Goal: Information Seeking & Learning: Check status

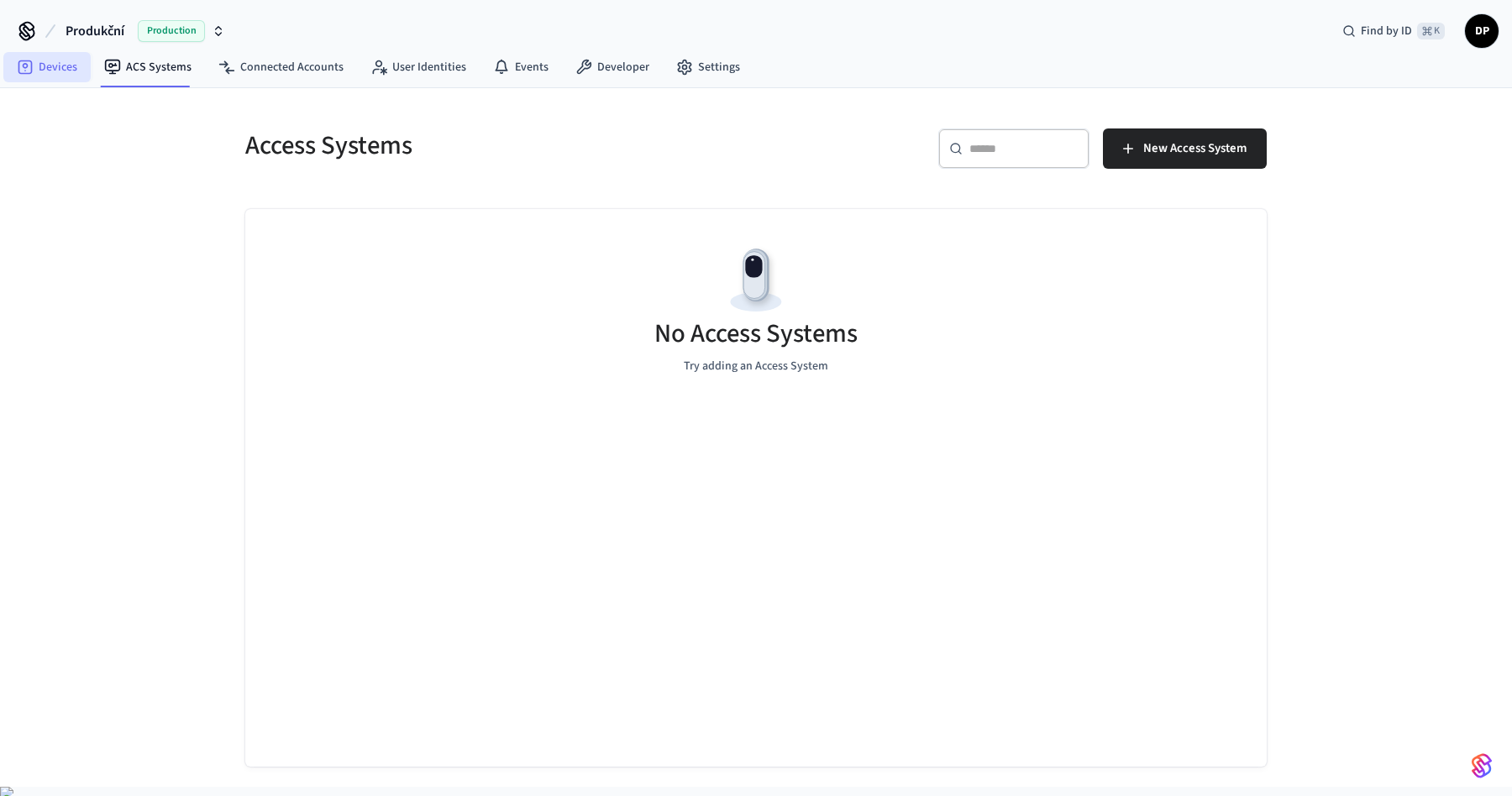
click at [57, 68] on link "Devices" at bounding box center [46, 67] width 87 height 31
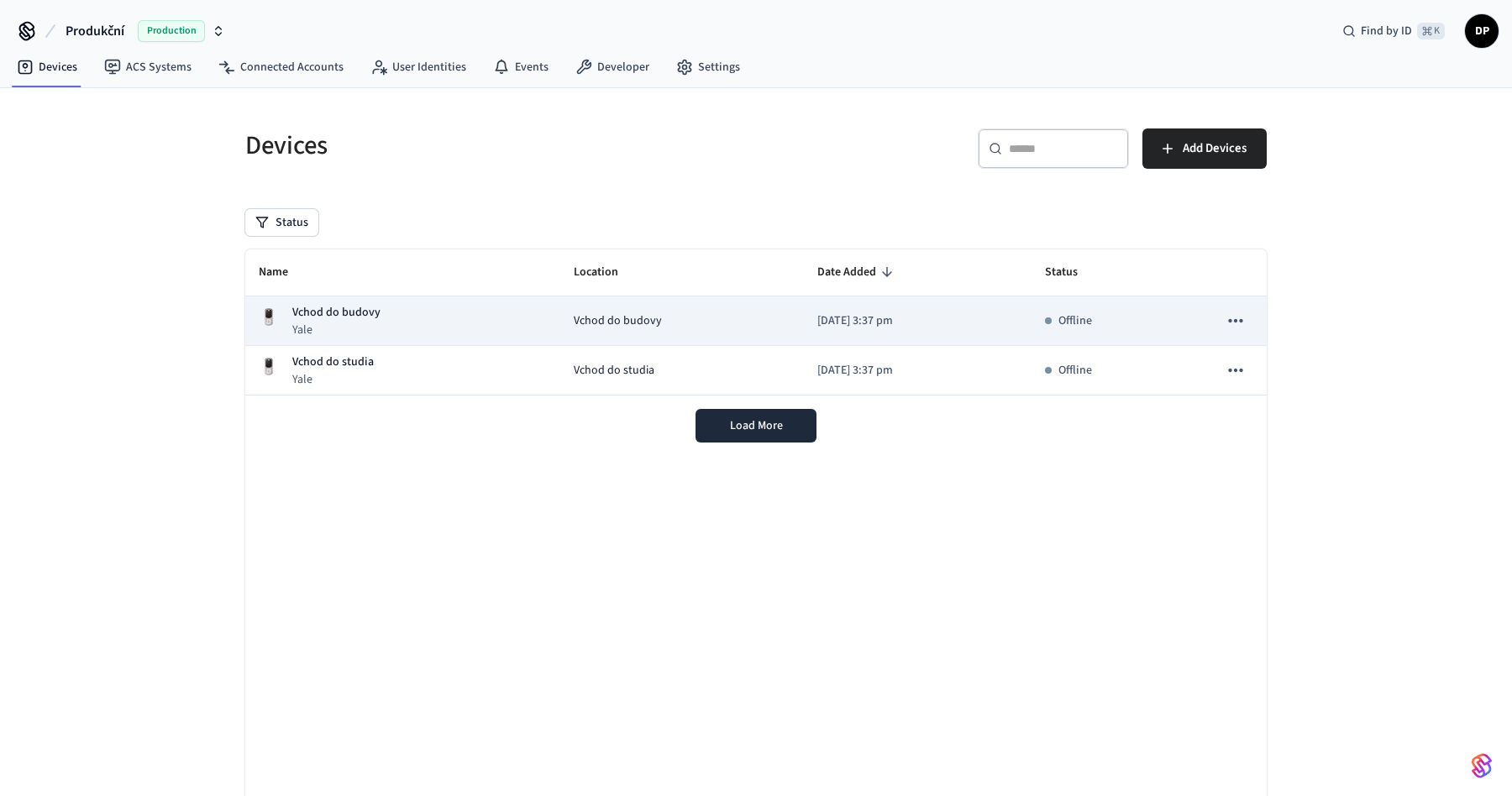
click at [1242, 321] on icon "sticky table" at bounding box center [1235, 320] width 22 height 22
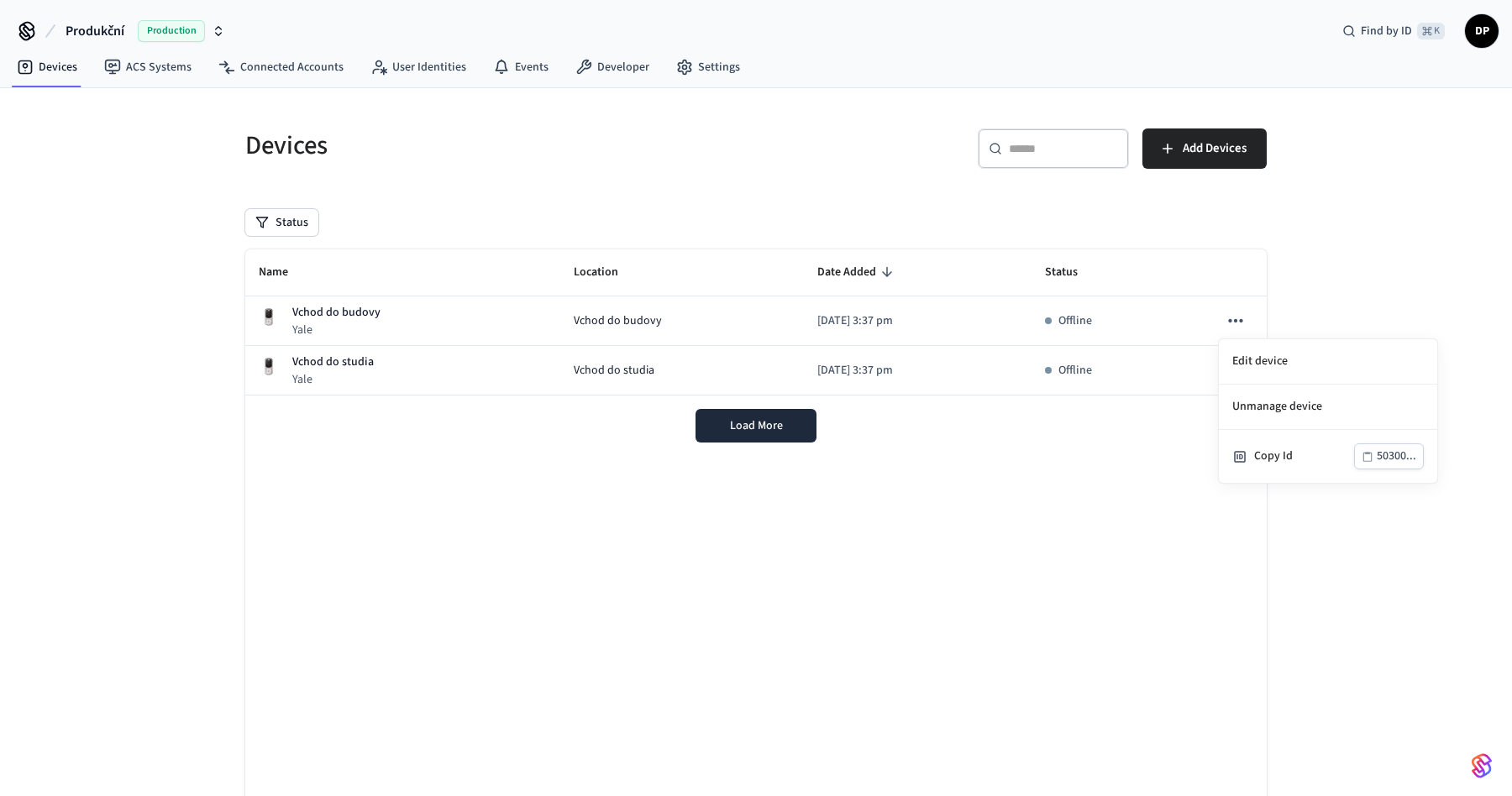
click at [1306, 270] on div at bounding box center [756, 398] width 1512 height 796
click at [1309, 326] on div "Devices ​ ​ Add Devices Status Name Location Date Added Status Vchod do budovy …" at bounding box center [756, 470] width 1512 height 763
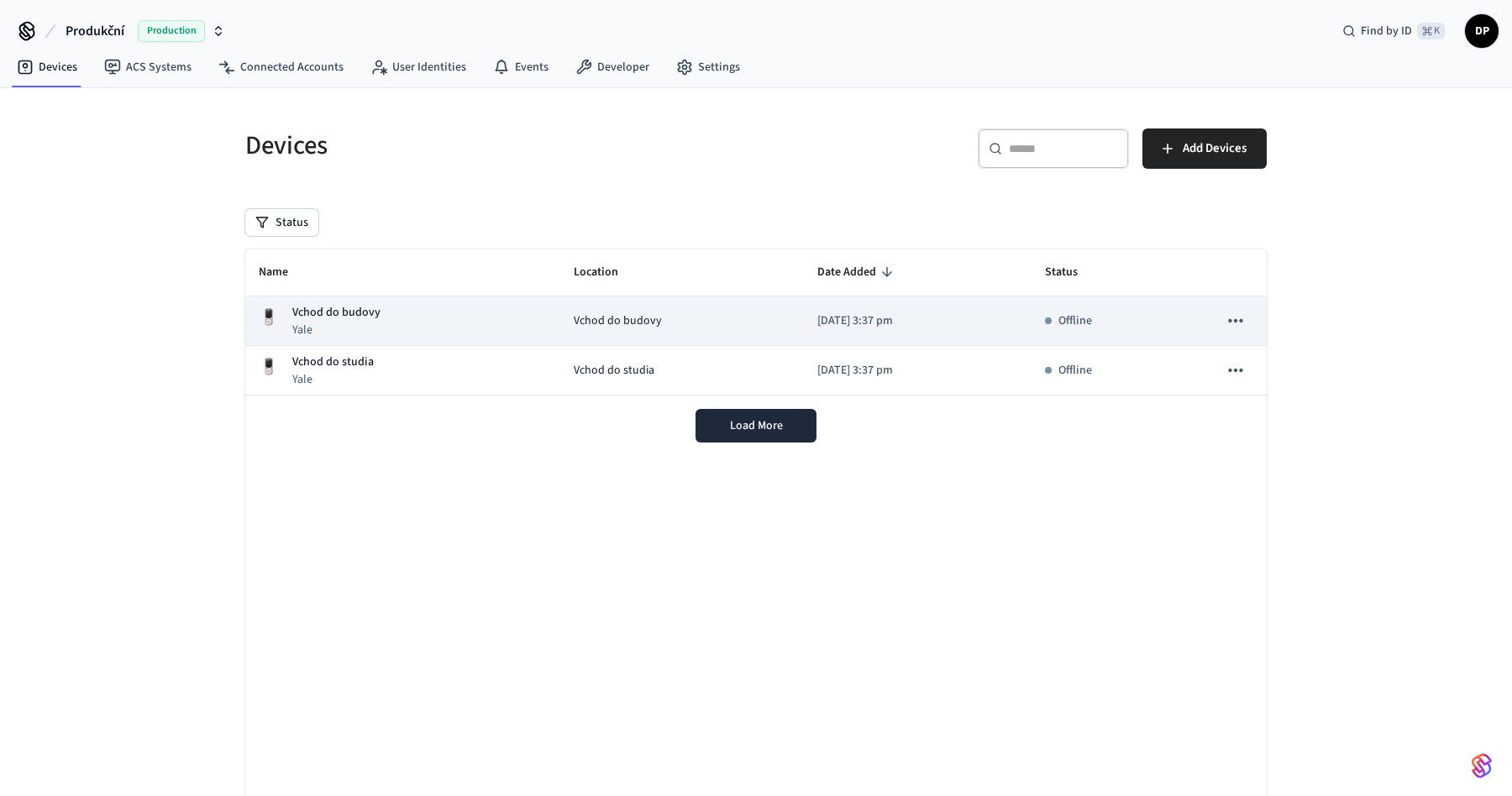
click at [432, 320] on div "Vchod do budovy Yale" at bounding box center [402, 320] width 288 height 35
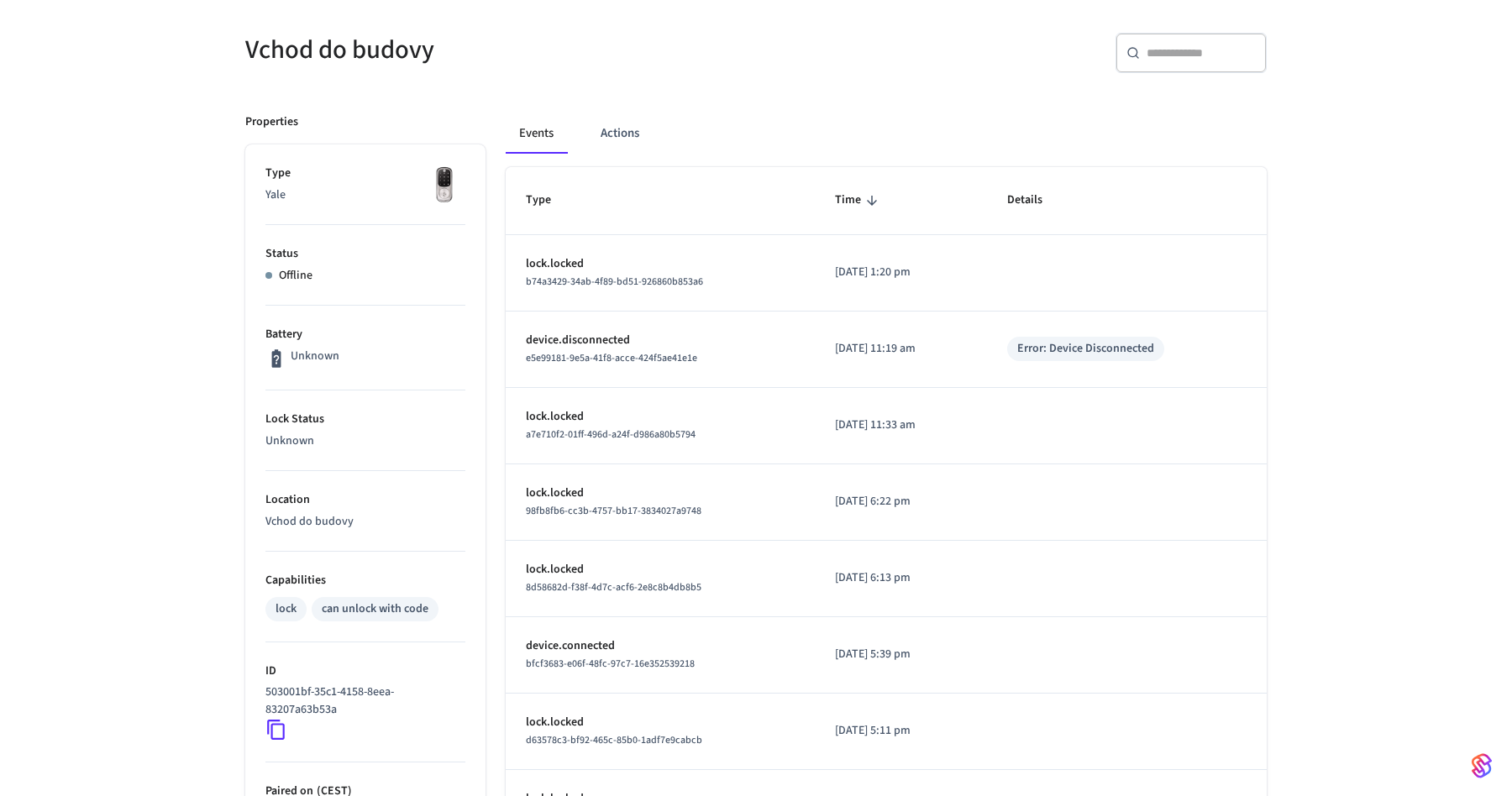
scroll to position [133, 0]
click at [605, 129] on button "Actions" at bounding box center [620, 133] width 65 height 41
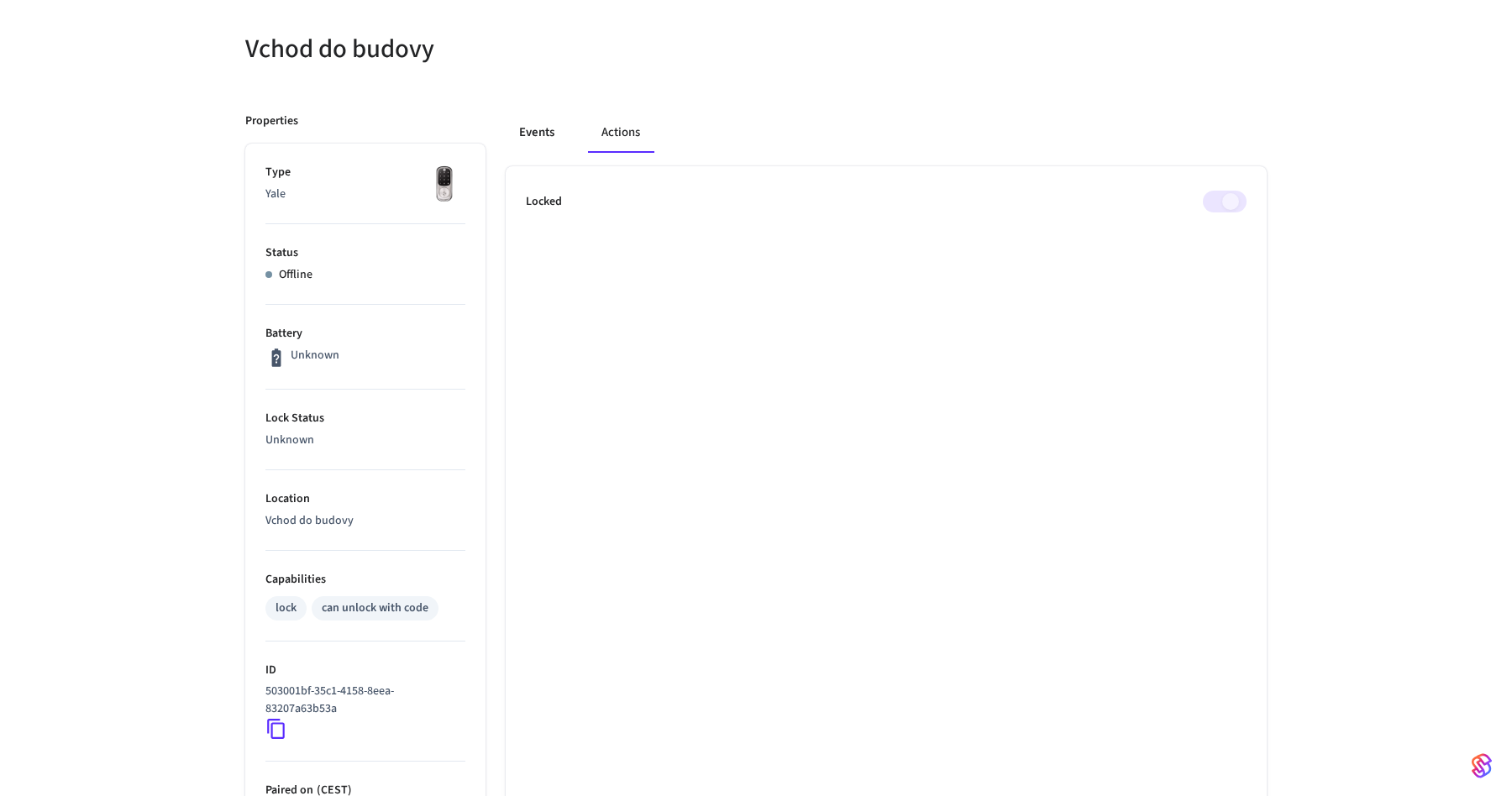
click at [535, 126] on button "Events" at bounding box center [536, 133] width 62 height 41
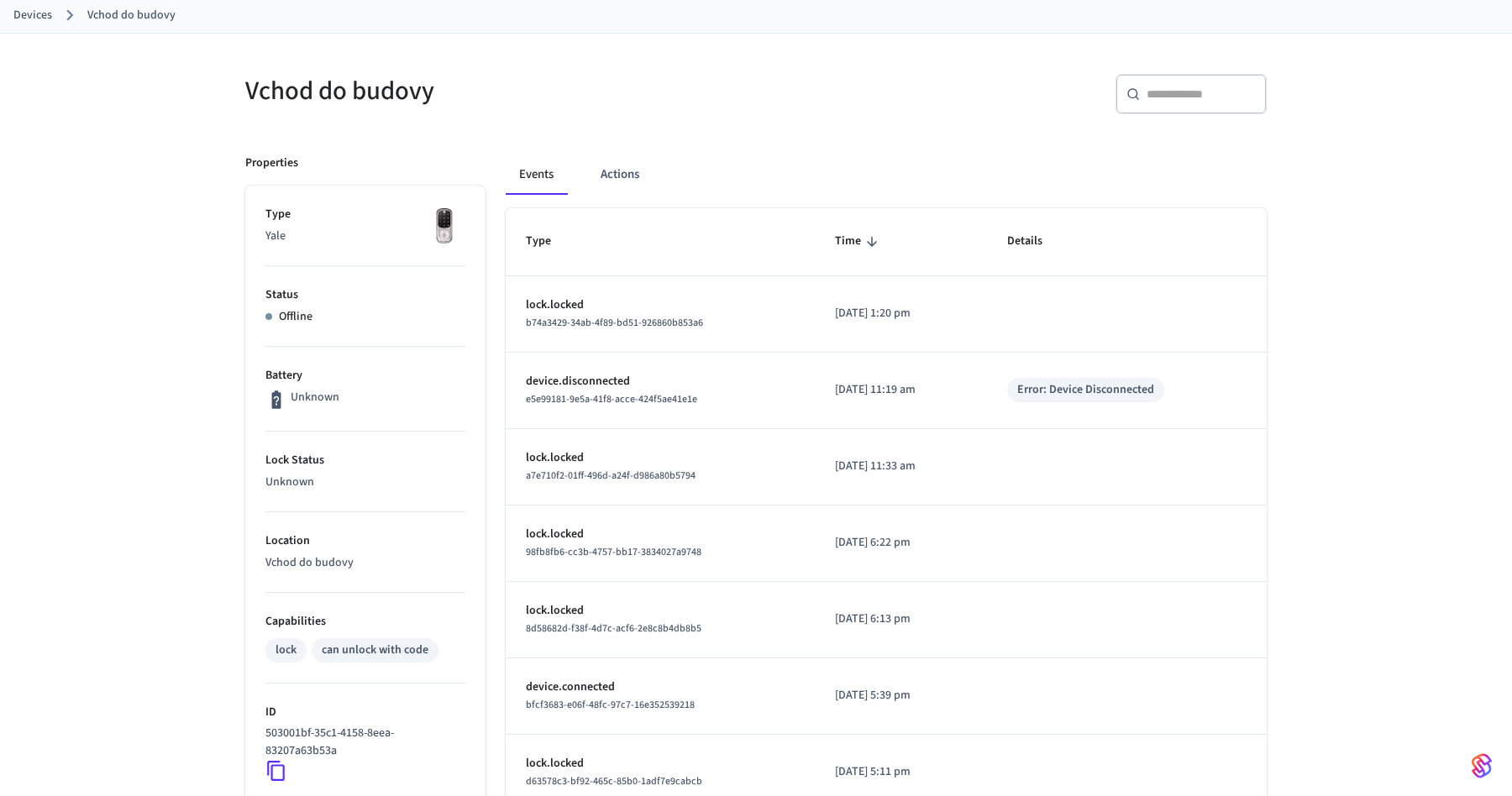
scroll to position [0, 0]
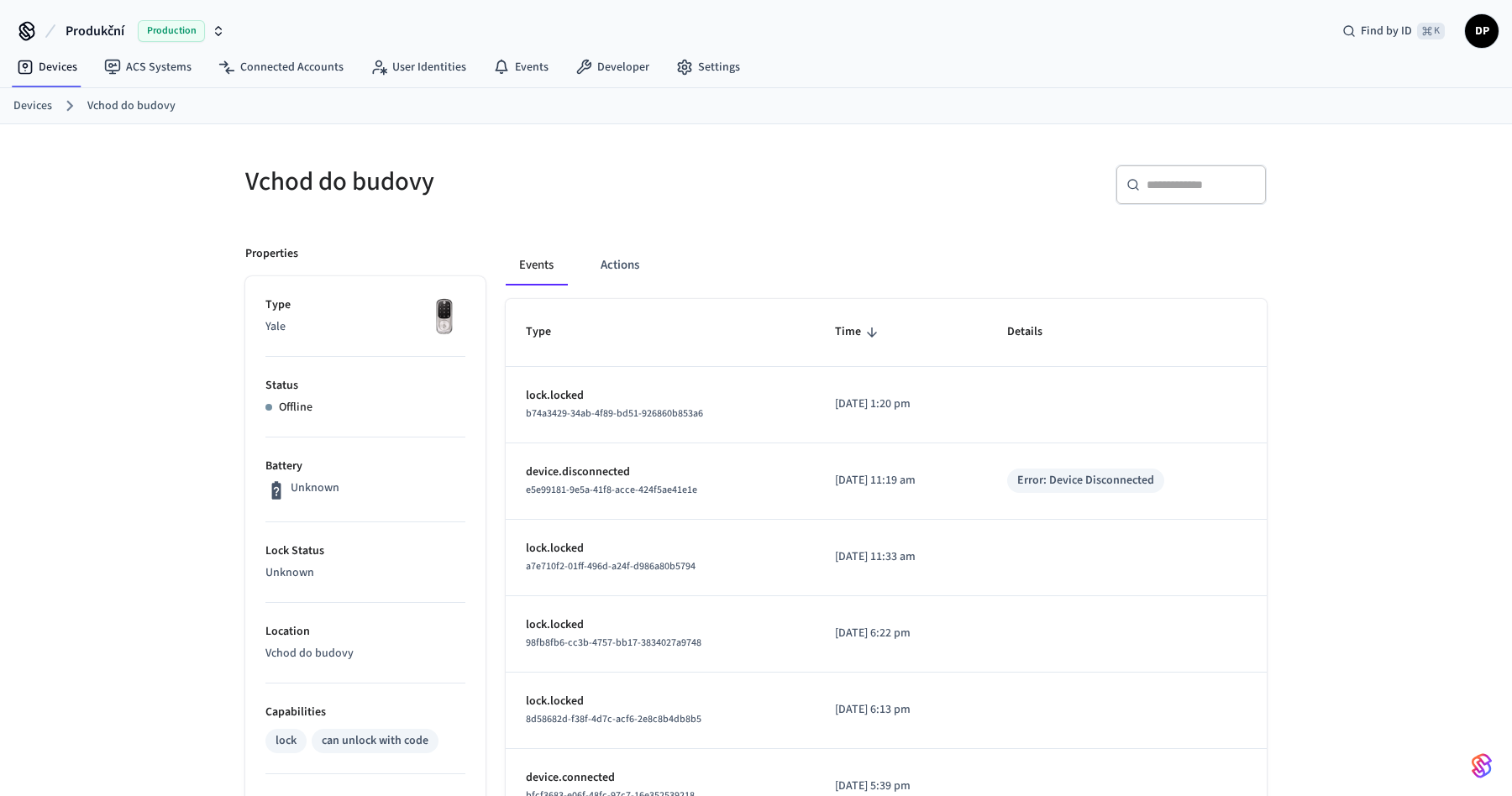
click at [98, 465] on div "Vchod do budovy ​ ​ Properties Type Yale Status Offline Battery Unknown Lock St…" at bounding box center [756, 669] width 1512 height 1091
click at [628, 272] on button "Actions" at bounding box center [620, 265] width 65 height 41
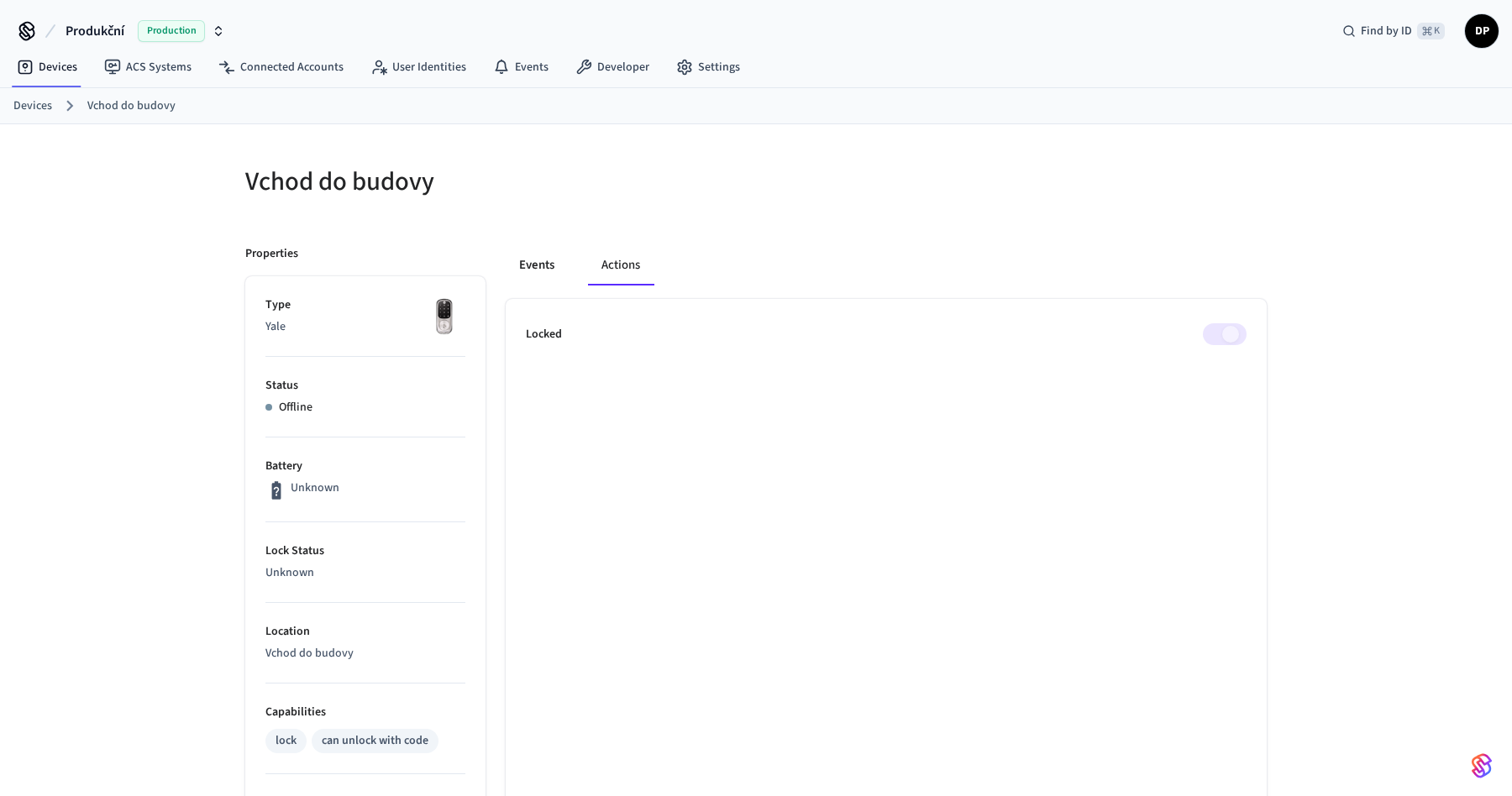
click at [561, 261] on button "Events" at bounding box center [536, 265] width 62 height 41
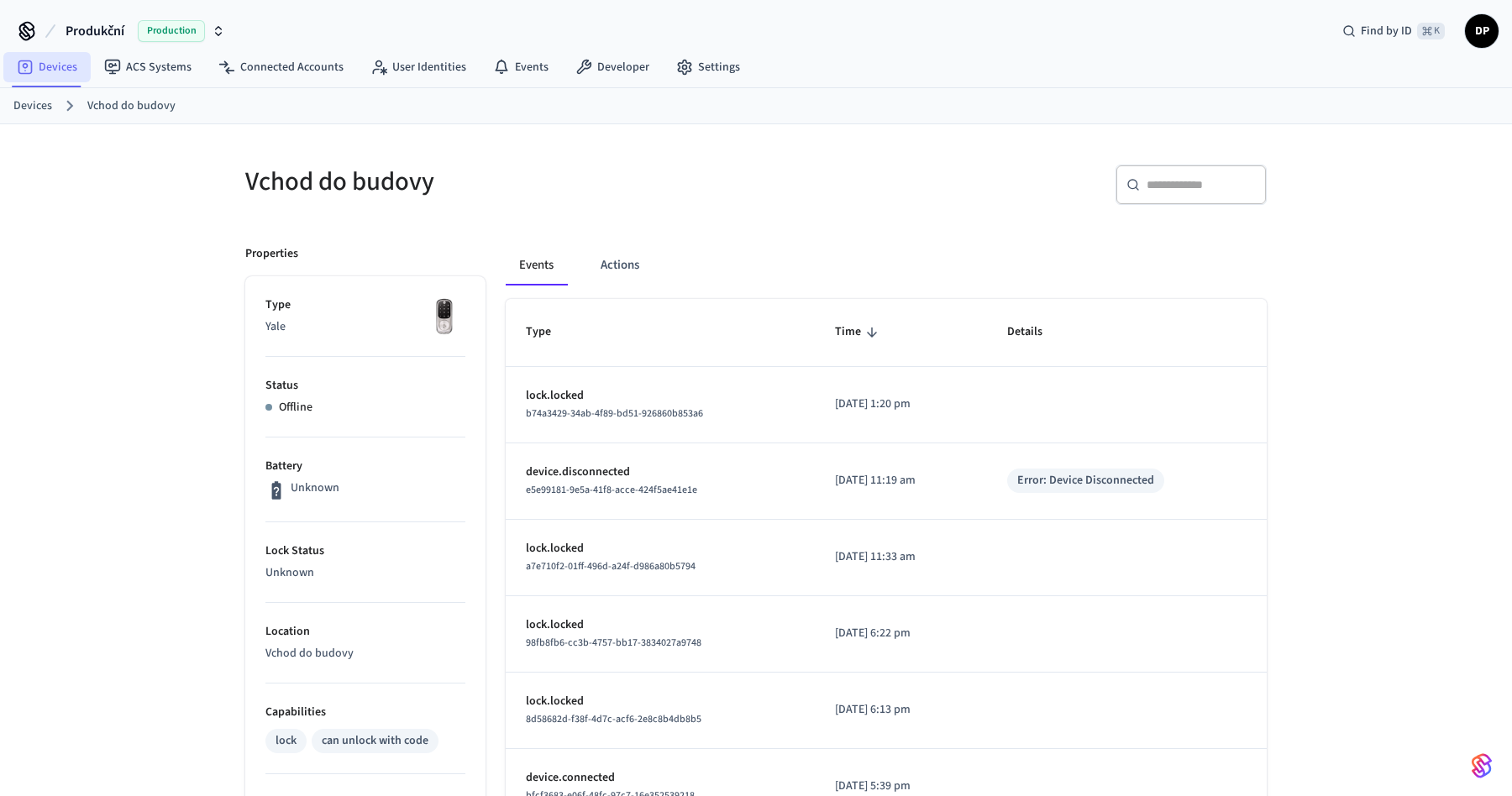
click at [56, 68] on link "Devices" at bounding box center [46, 67] width 87 height 31
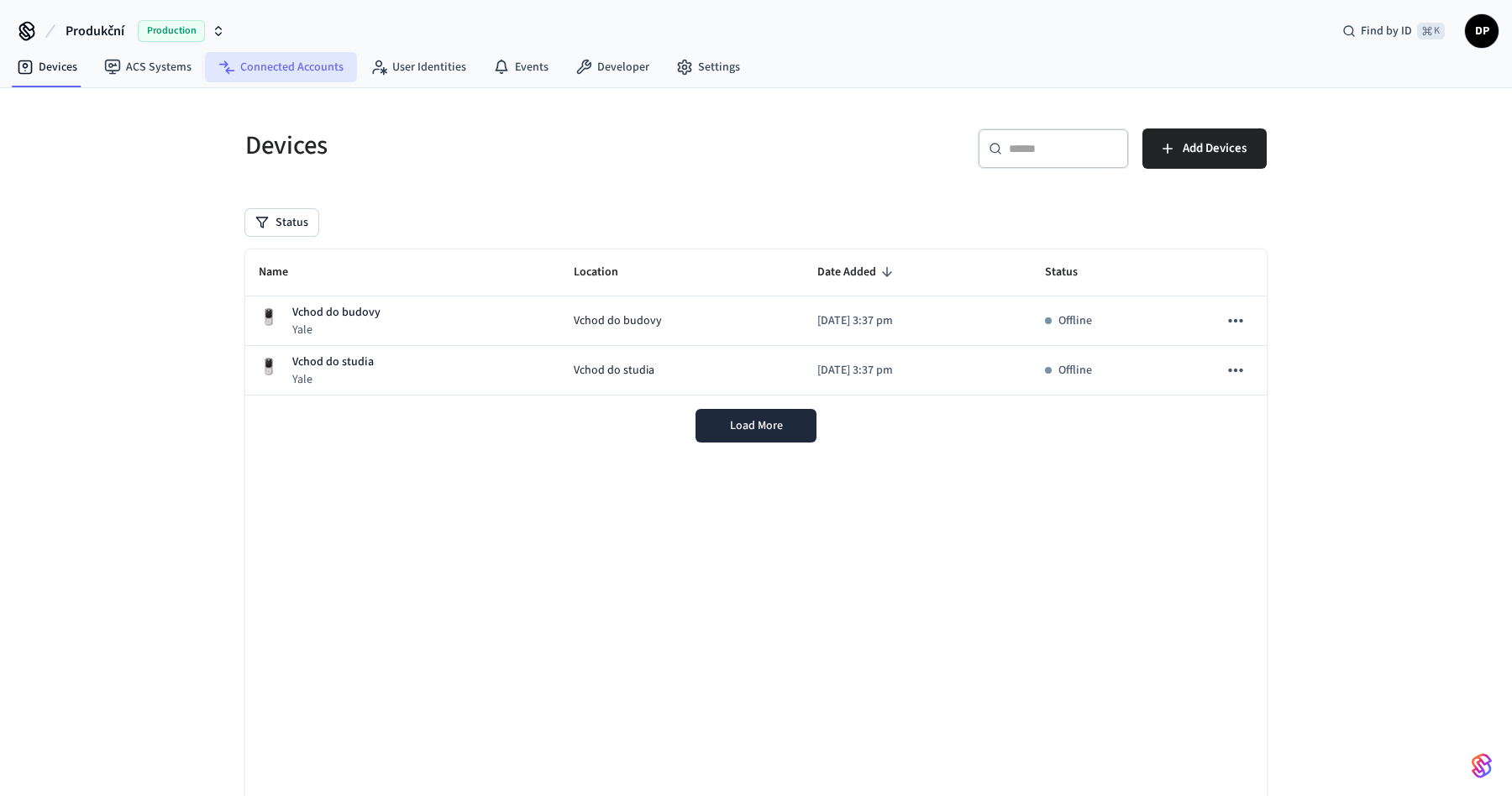
click at [310, 67] on link "Connected Accounts" at bounding box center [281, 67] width 152 height 31
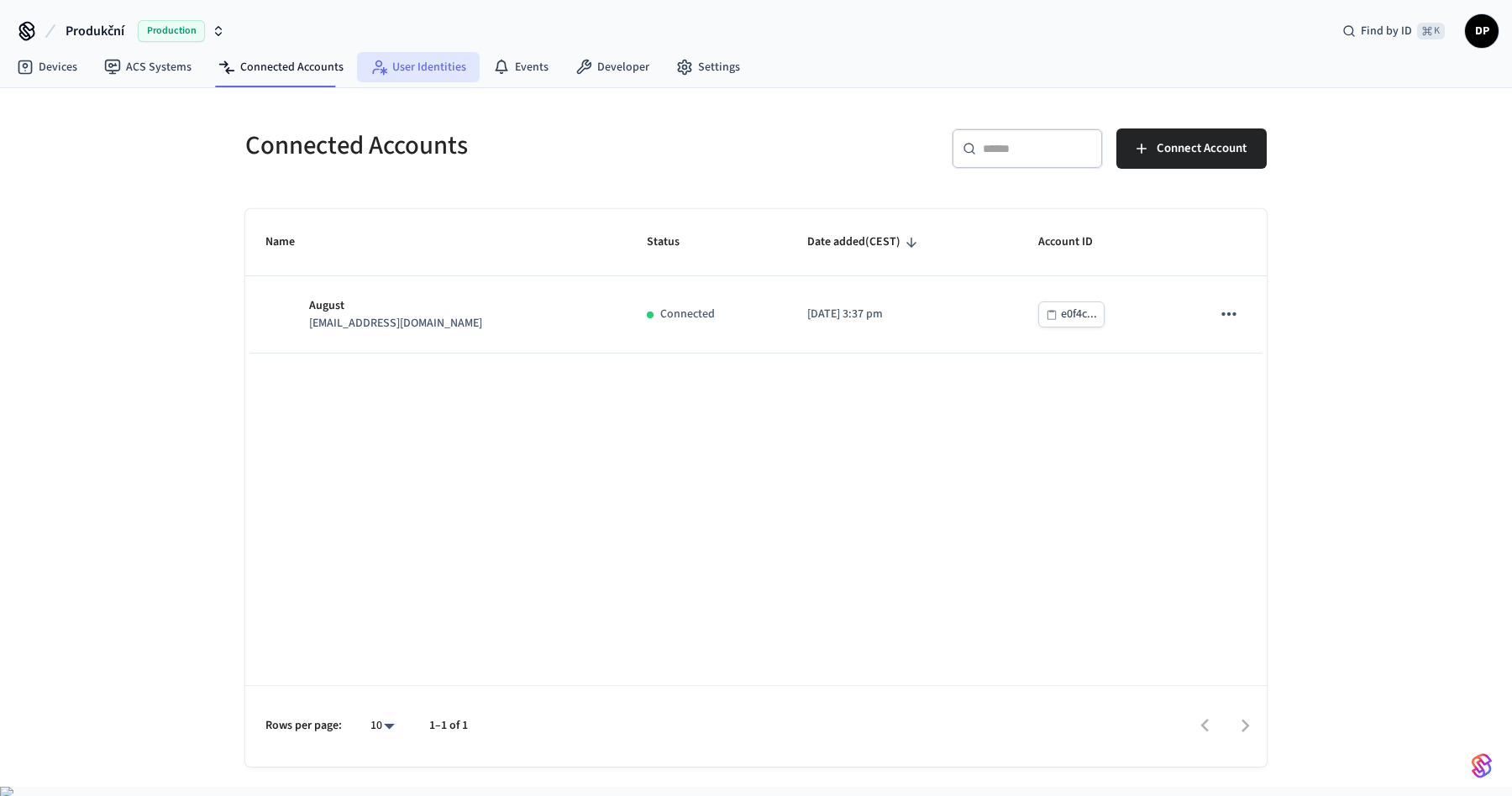
click at [417, 75] on link "User Identities" at bounding box center [418, 67] width 123 height 31
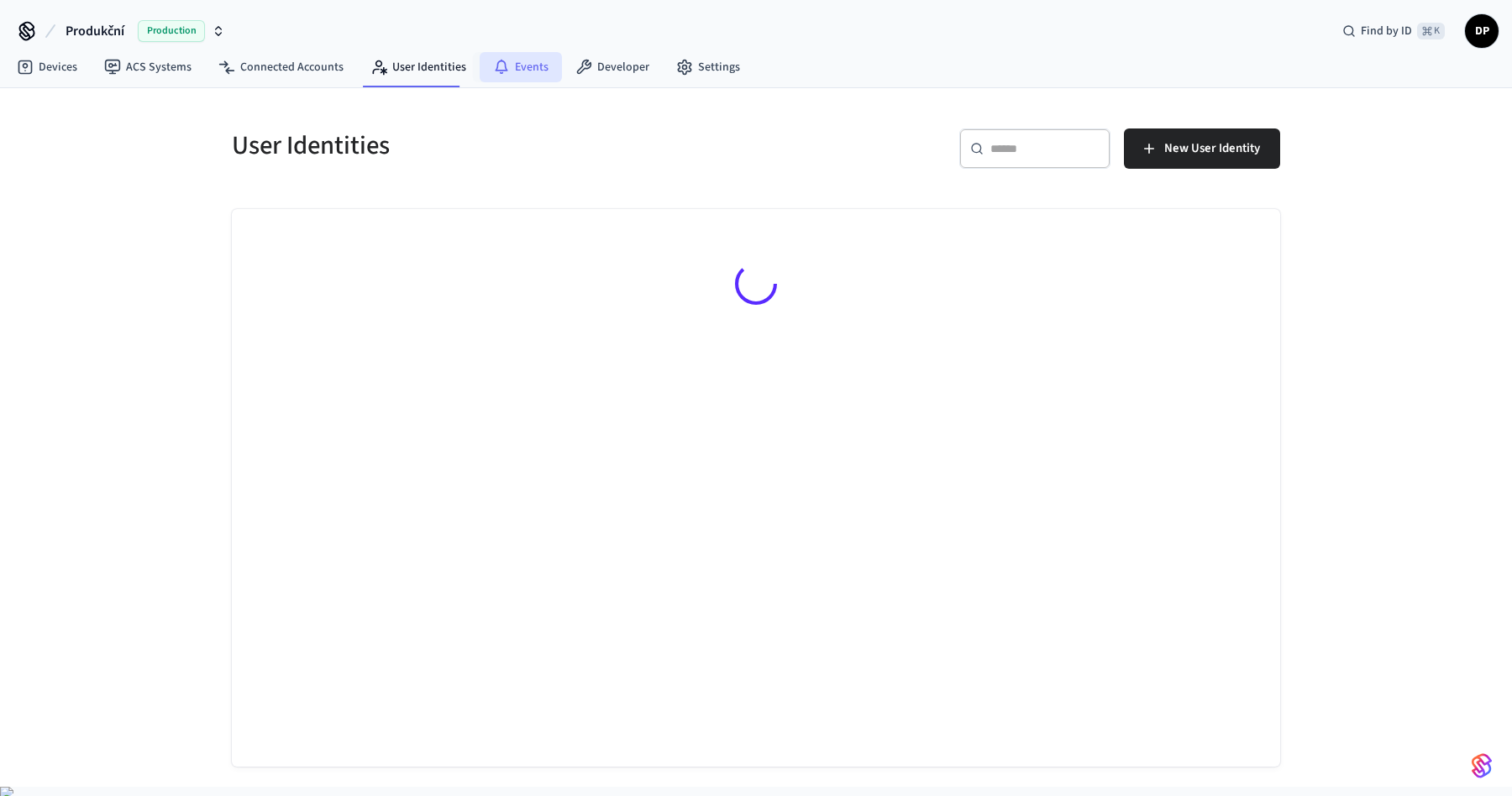
click at [534, 64] on link "Events" at bounding box center [520, 67] width 82 height 31
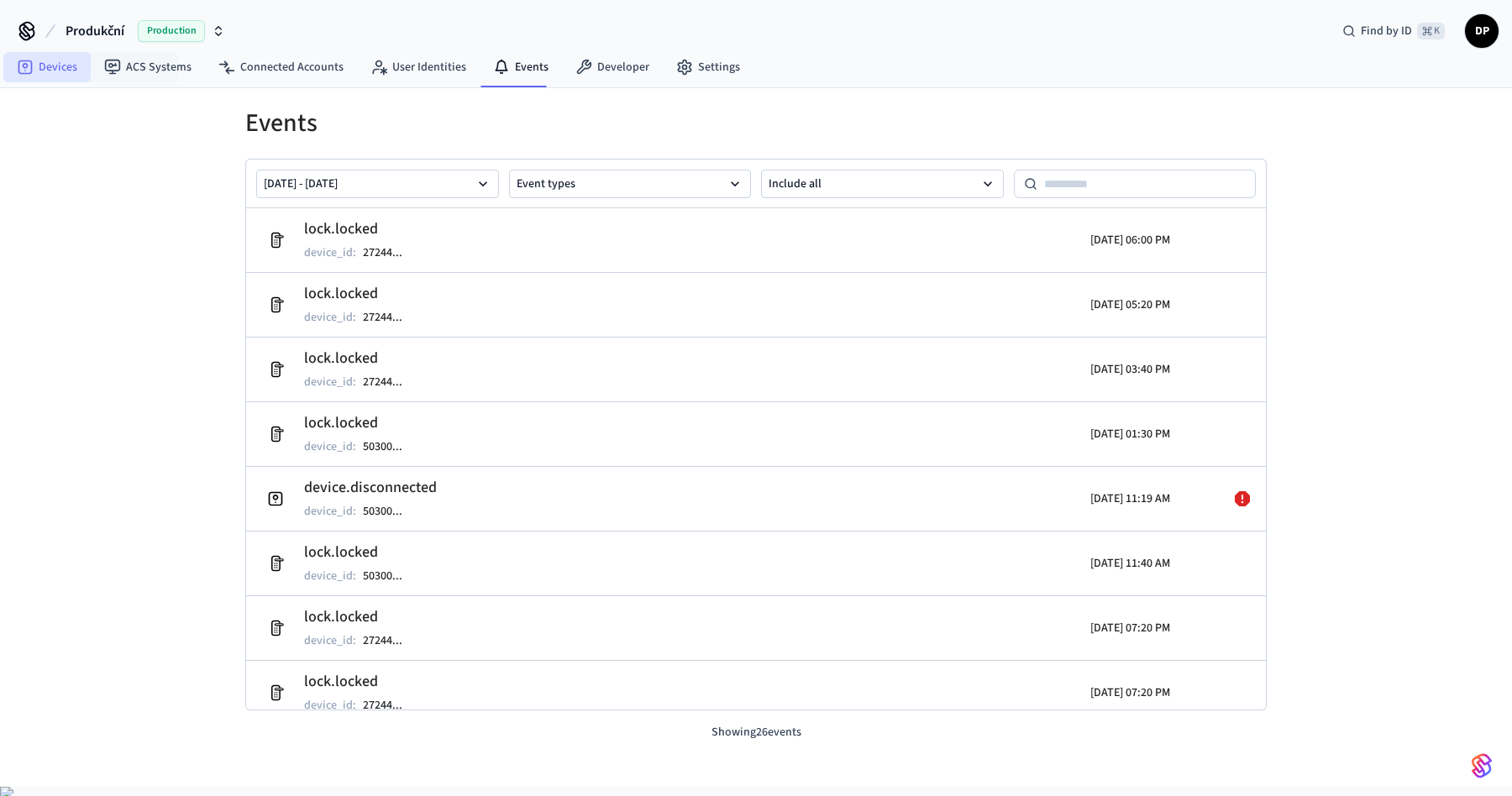
click at [47, 64] on link "Devices" at bounding box center [46, 67] width 87 height 31
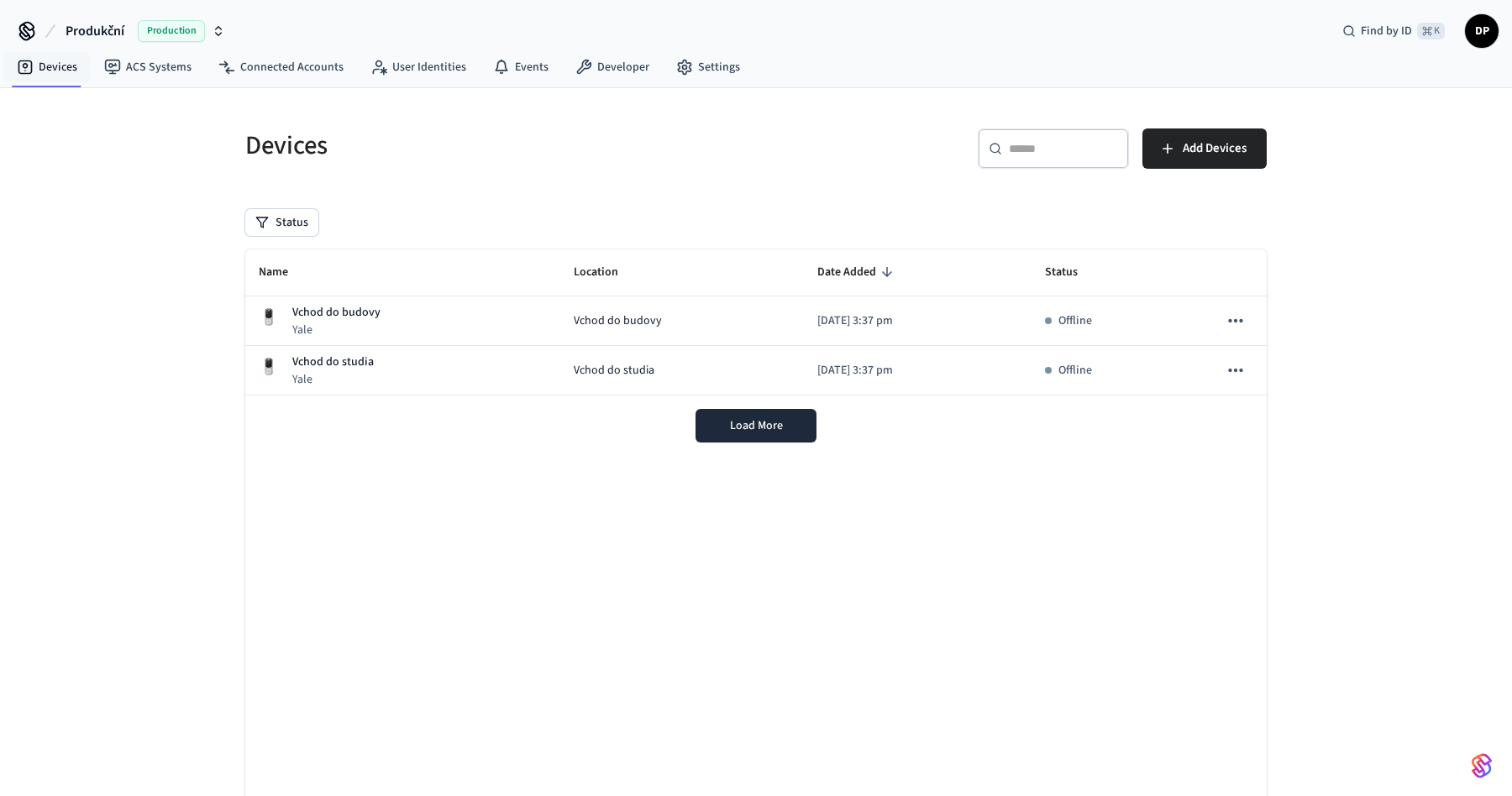
click at [152, 312] on div "Devices ​ ​ Add Devices Status Name Location Date Added Status Vchod do budovy …" at bounding box center [756, 470] width 1512 height 763
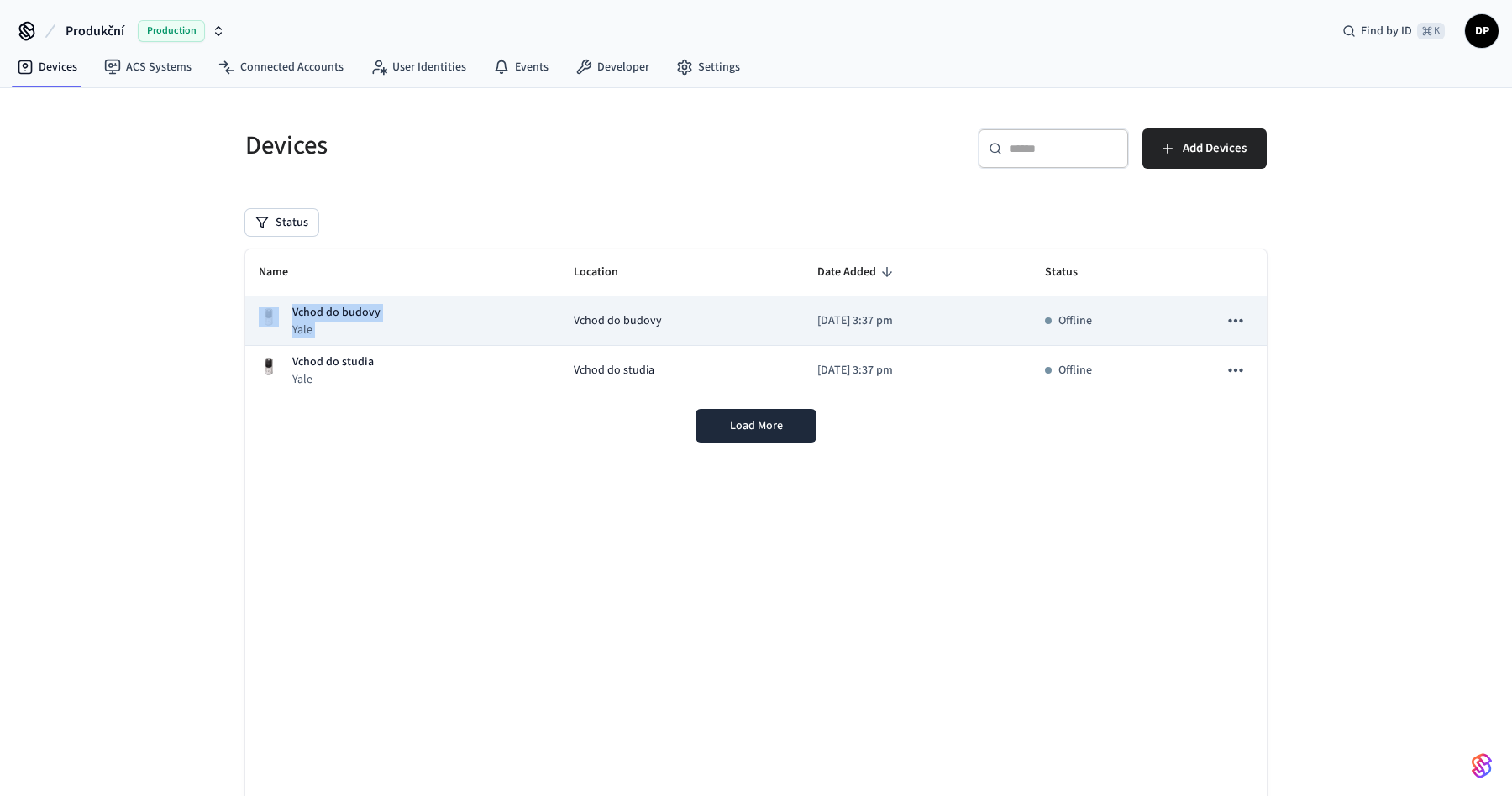
click at [630, 302] on td "Vchod do budovy" at bounding box center [681, 321] width 243 height 49
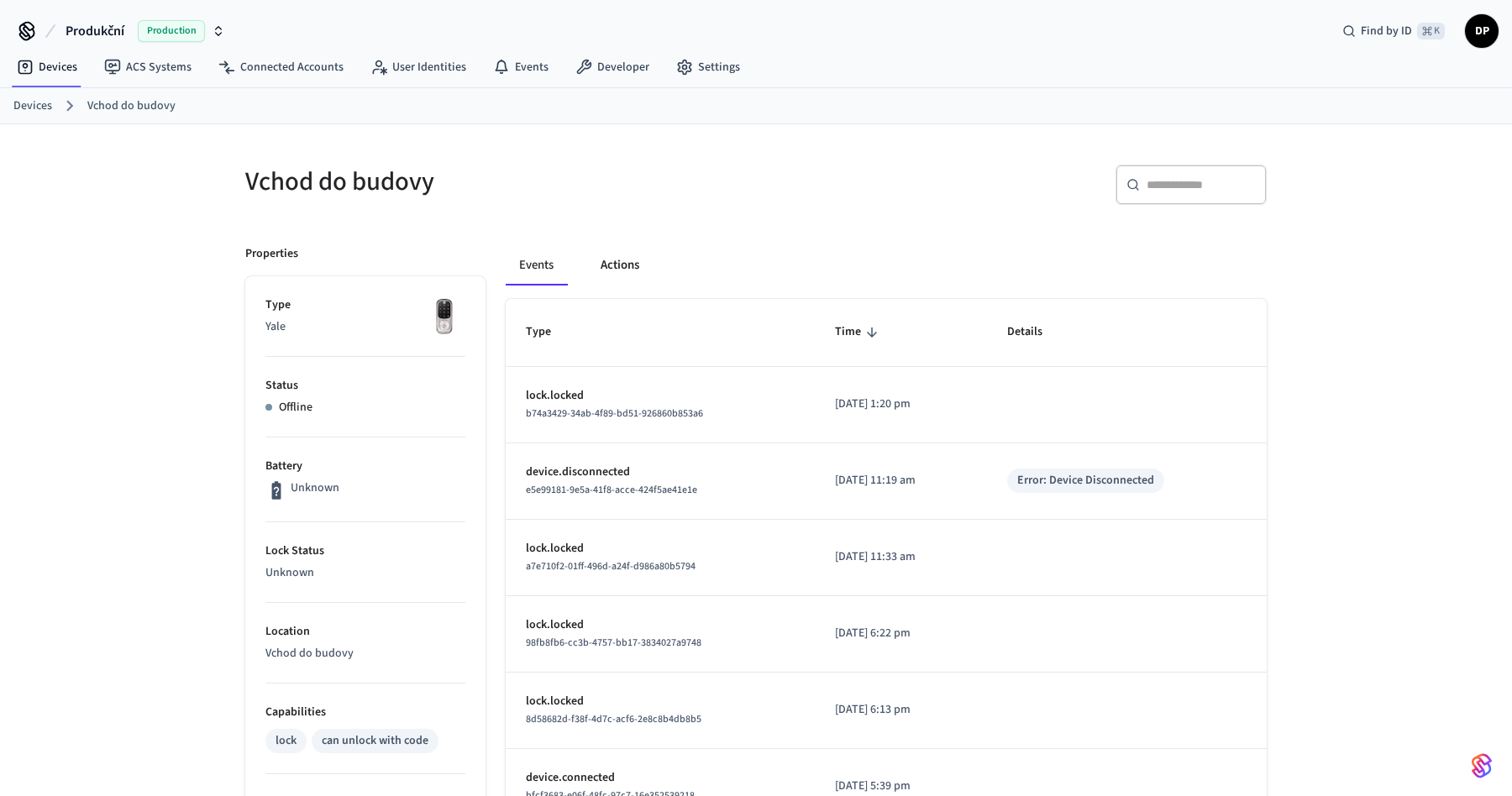
click at [612, 260] on button "Actions" at bounding box center [620, 265] width 65 height 41
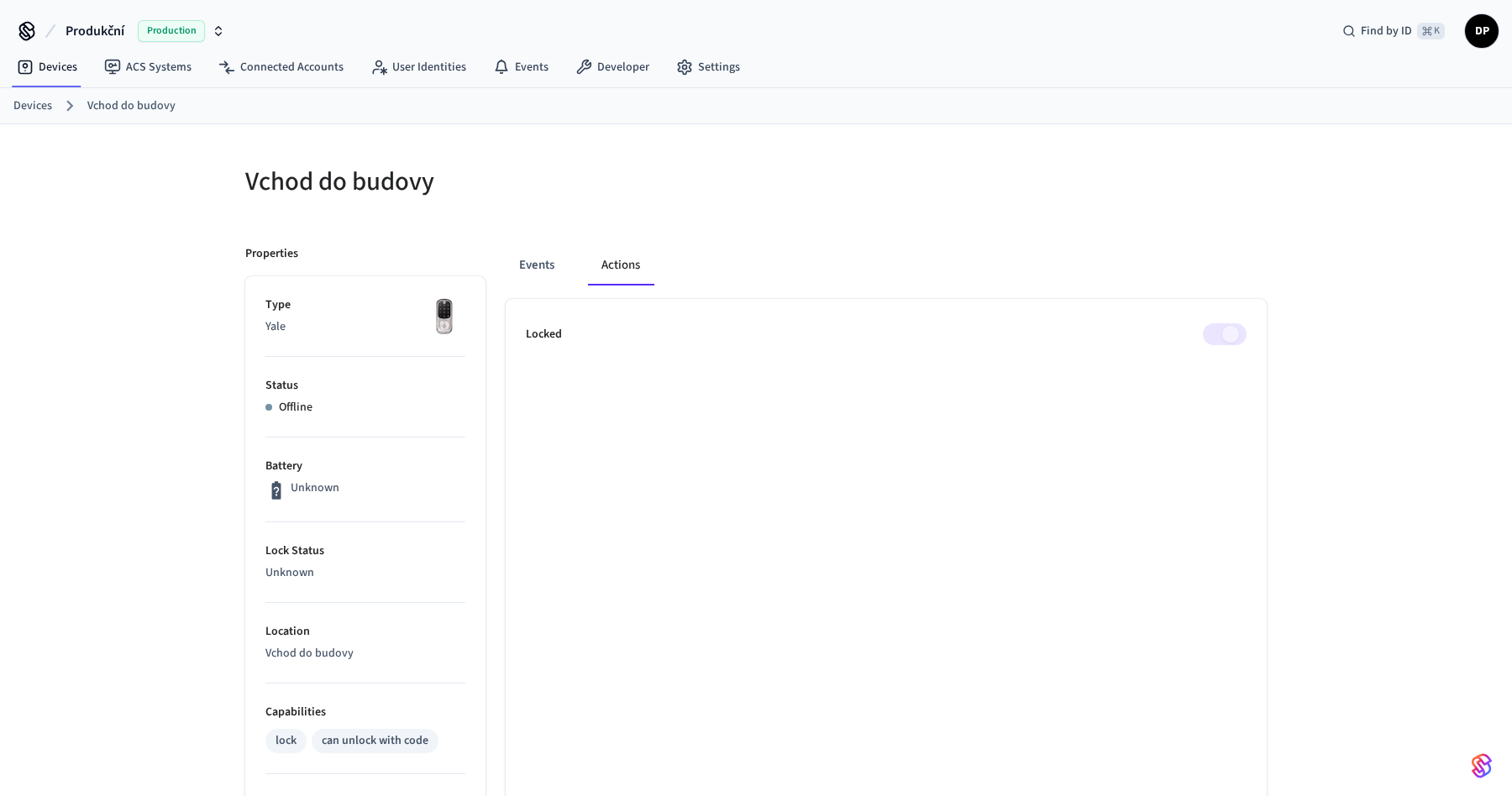
click at [1220, 340] on span at bounding box center [1224, 334] width 44 height 22
click at [538, 270] on button "Events" at bounding box center [536, 265] width 62 height 41
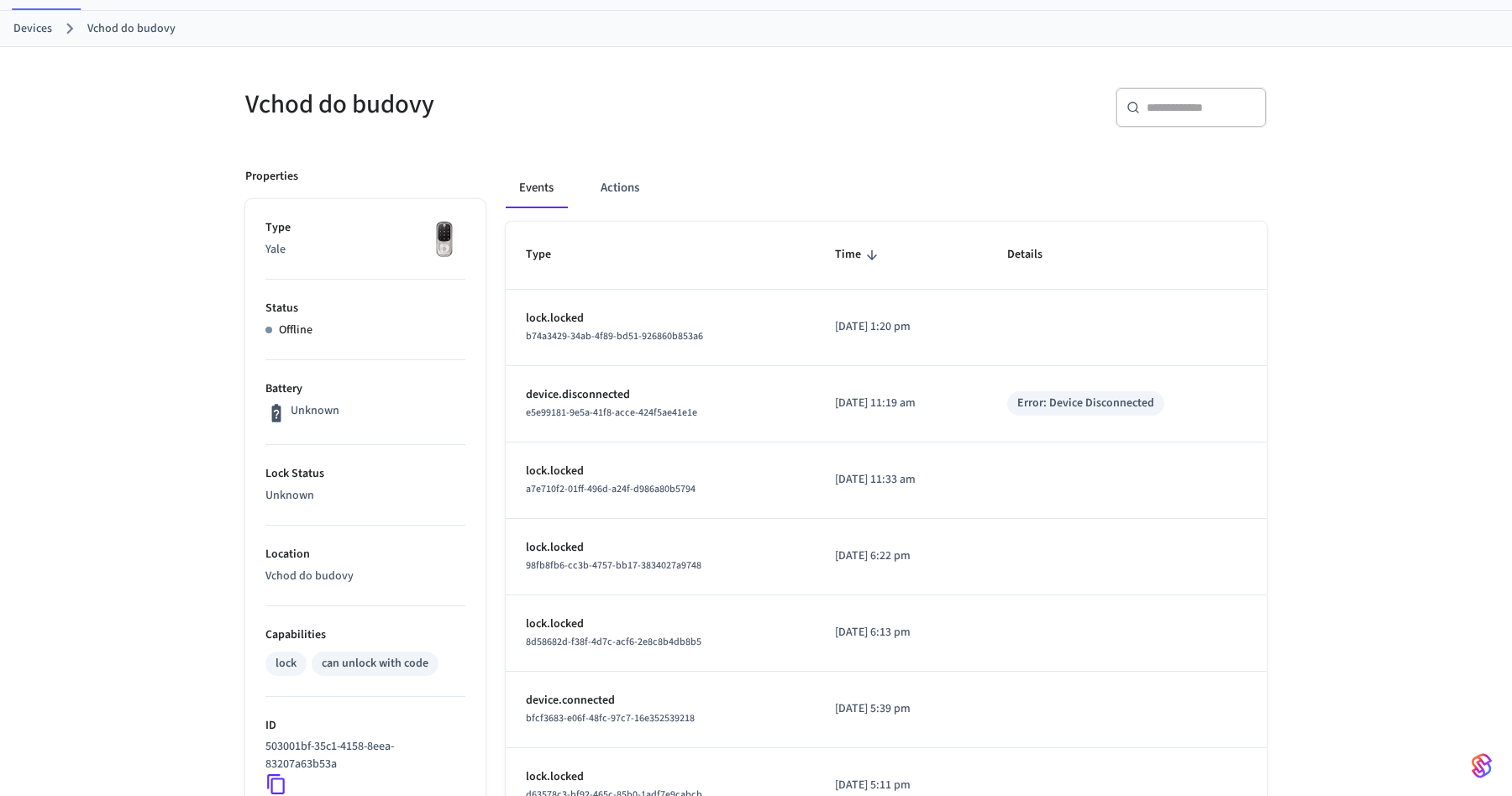
scroll to position [54, 0]
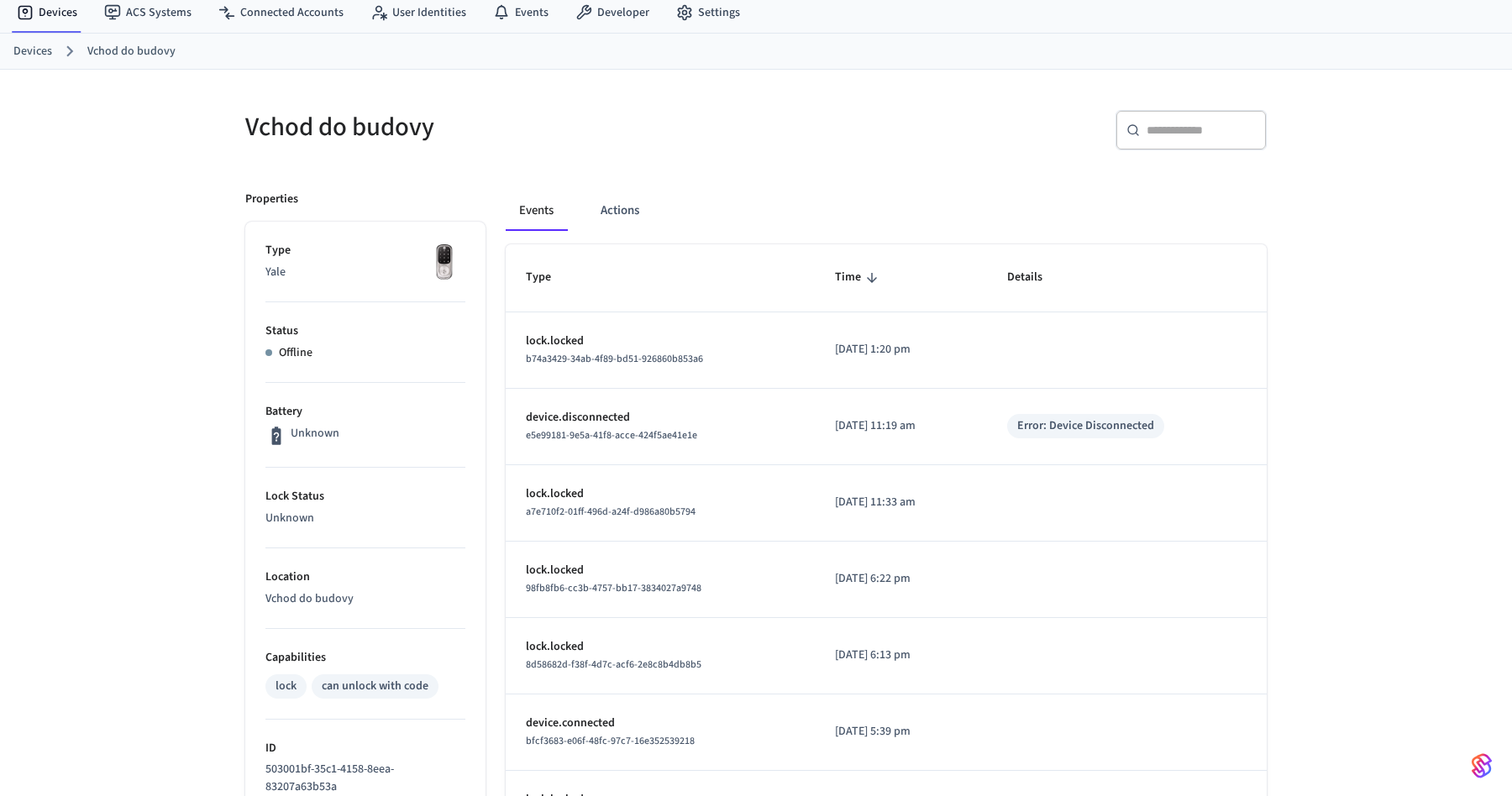
click at [1073, 423] on div "Error: Device Disconnected" at bounding box center [1085, 426] width 136 height 18
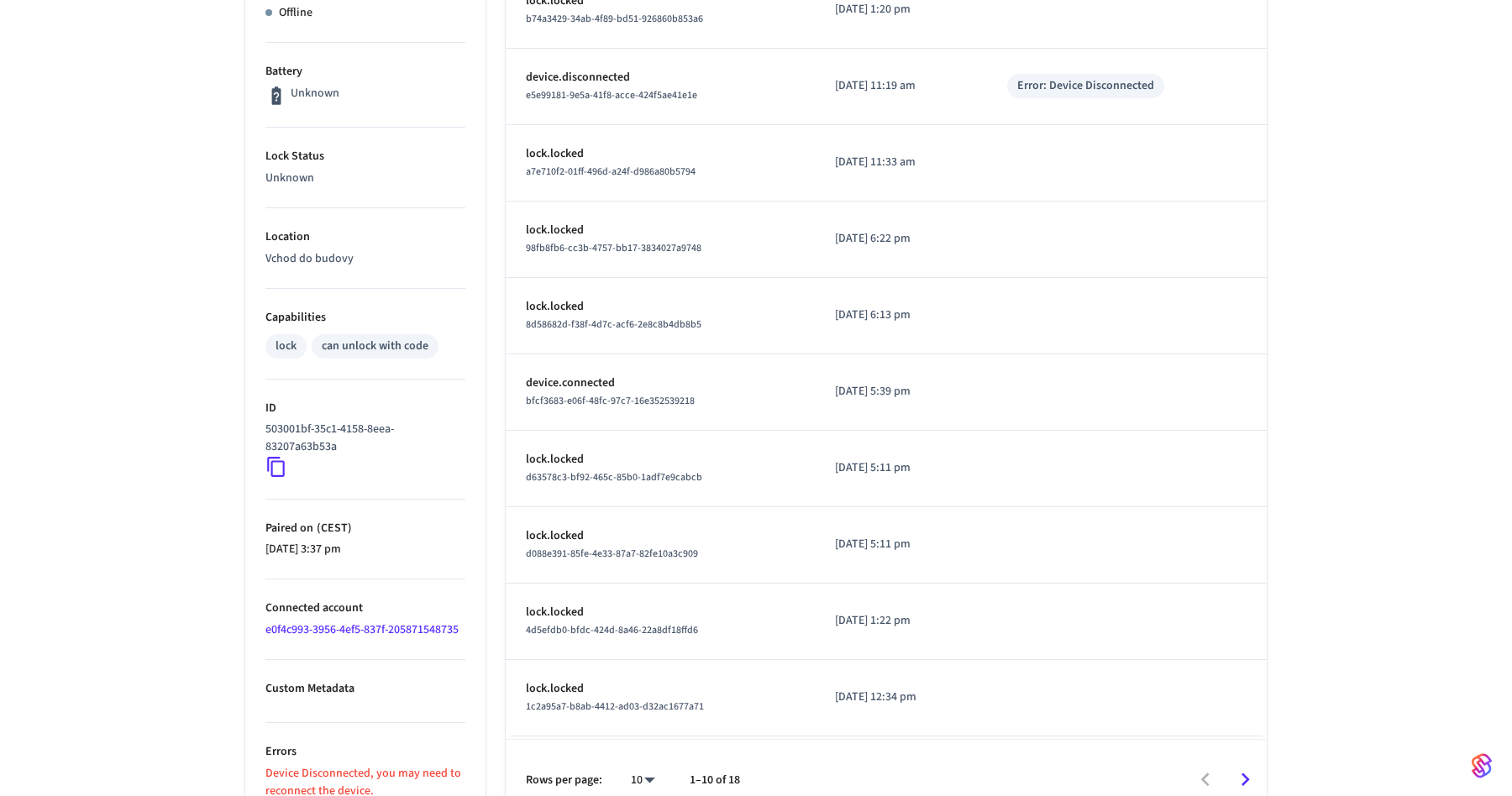
scroll to position [419, 0]
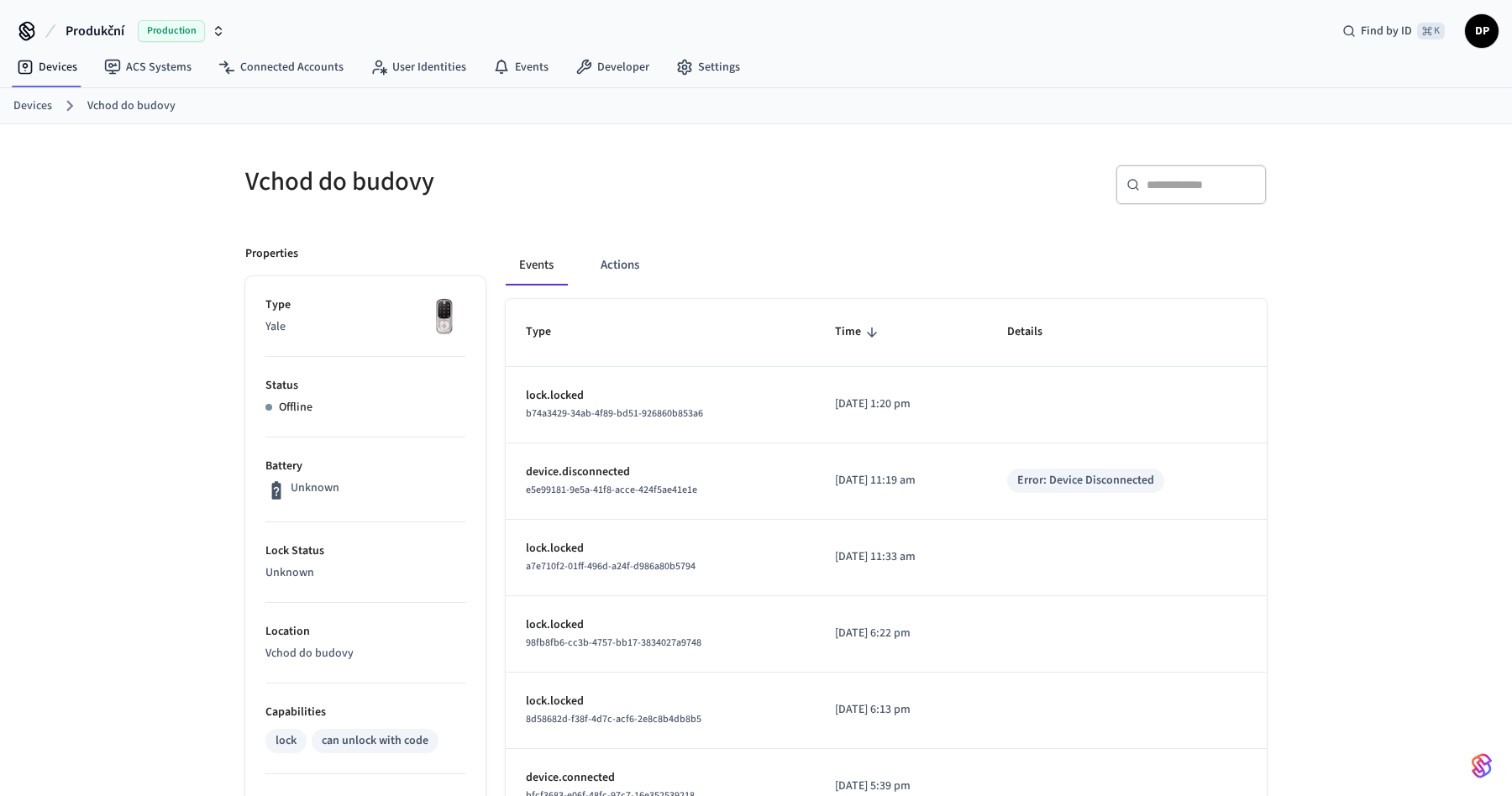
click at [163, 21] on span "Production" at bounding box center [171, 31] width 67 height 22
click at [174, 121] on div "Dominik's Sandbox Sandbox" at bounding box center [135, 108] width 243 height 32
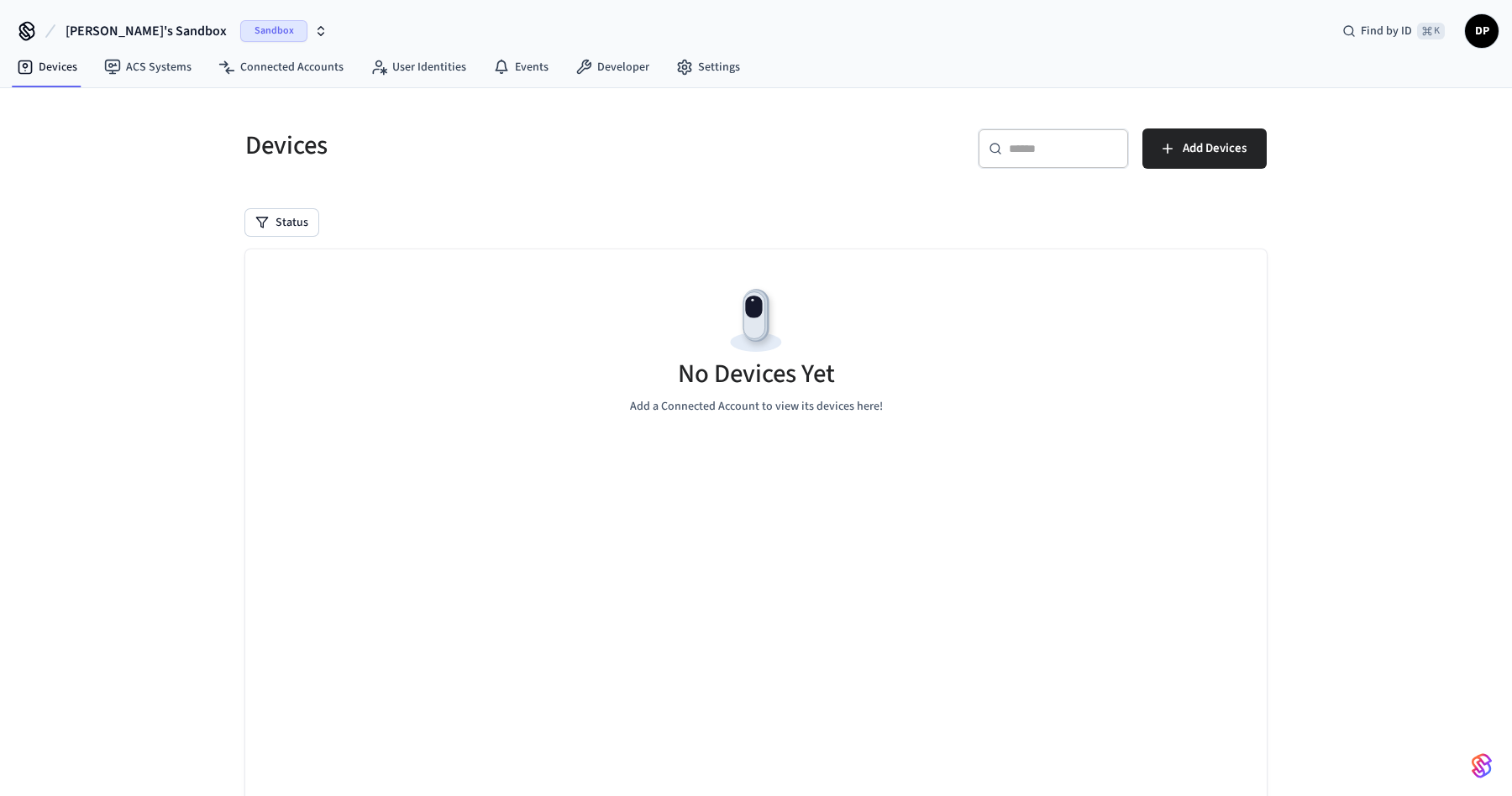
click at [159, 27] on span "Dominik's Sandbox" at bounding box center [145, 31] width 161 height 20
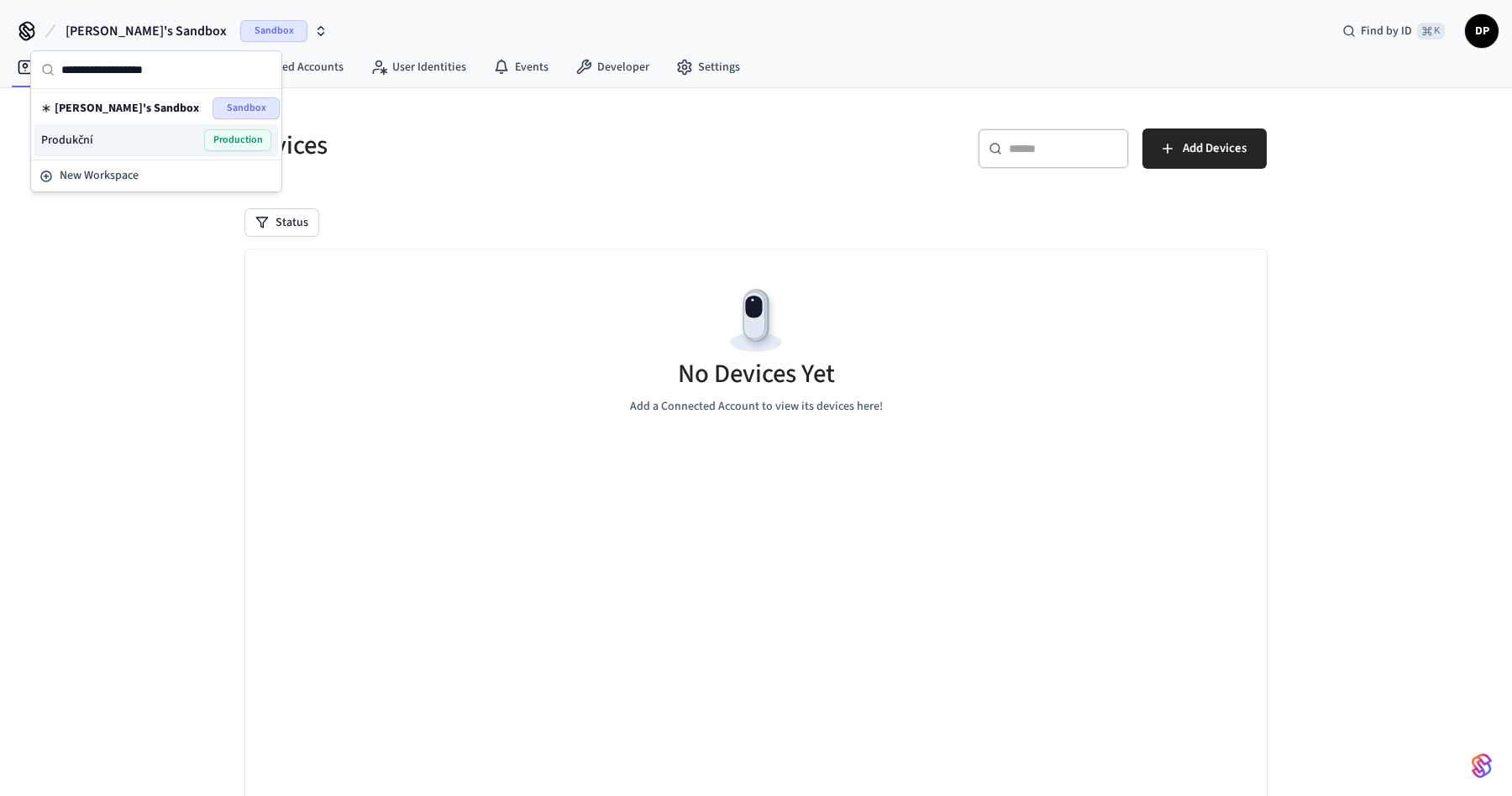
click at [116, 137] on div "Produkční Production" at bounding box center [156, 140] width 230 height 22
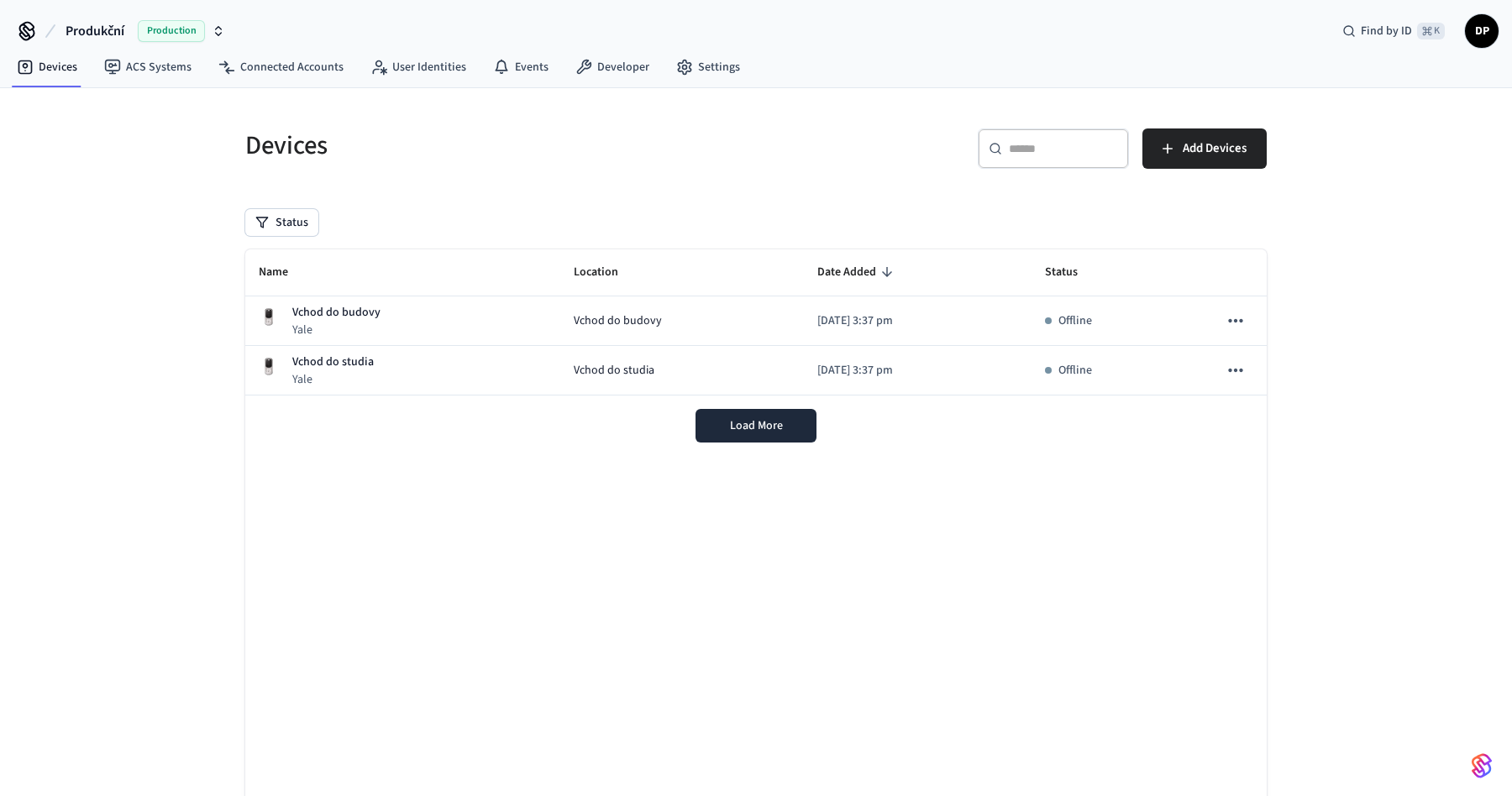
click at [123, 270] on div "Devices ​ ​ Add Devices Status Name Location Date Added Status Vchod do budovy …" at bounding box center [756, 470] width 1512 height 763
click at [657, 477] on div "Name Location Date Added Status Vchod do budovy [GEOGRAPHIC_DATA] Vchod do budo…" at bounding box center [756, 528] width 1022 height 558
click at [733, 429] on span "Load More" at bounding box center [756, 425] width 53 height 17
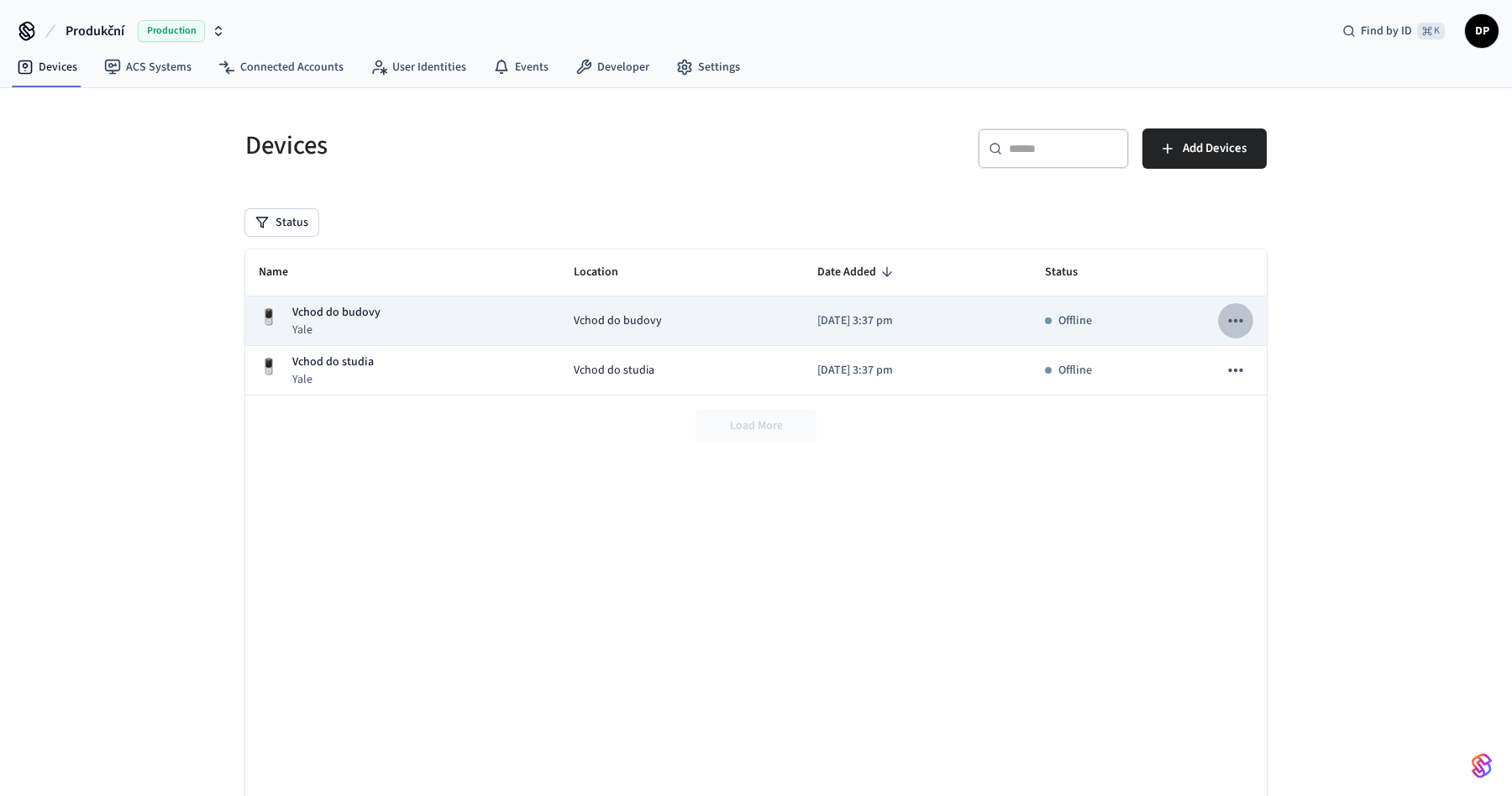
click at [1221, 328] on button "sticky table" at bounding box center [1235, 321] width 36 height 36
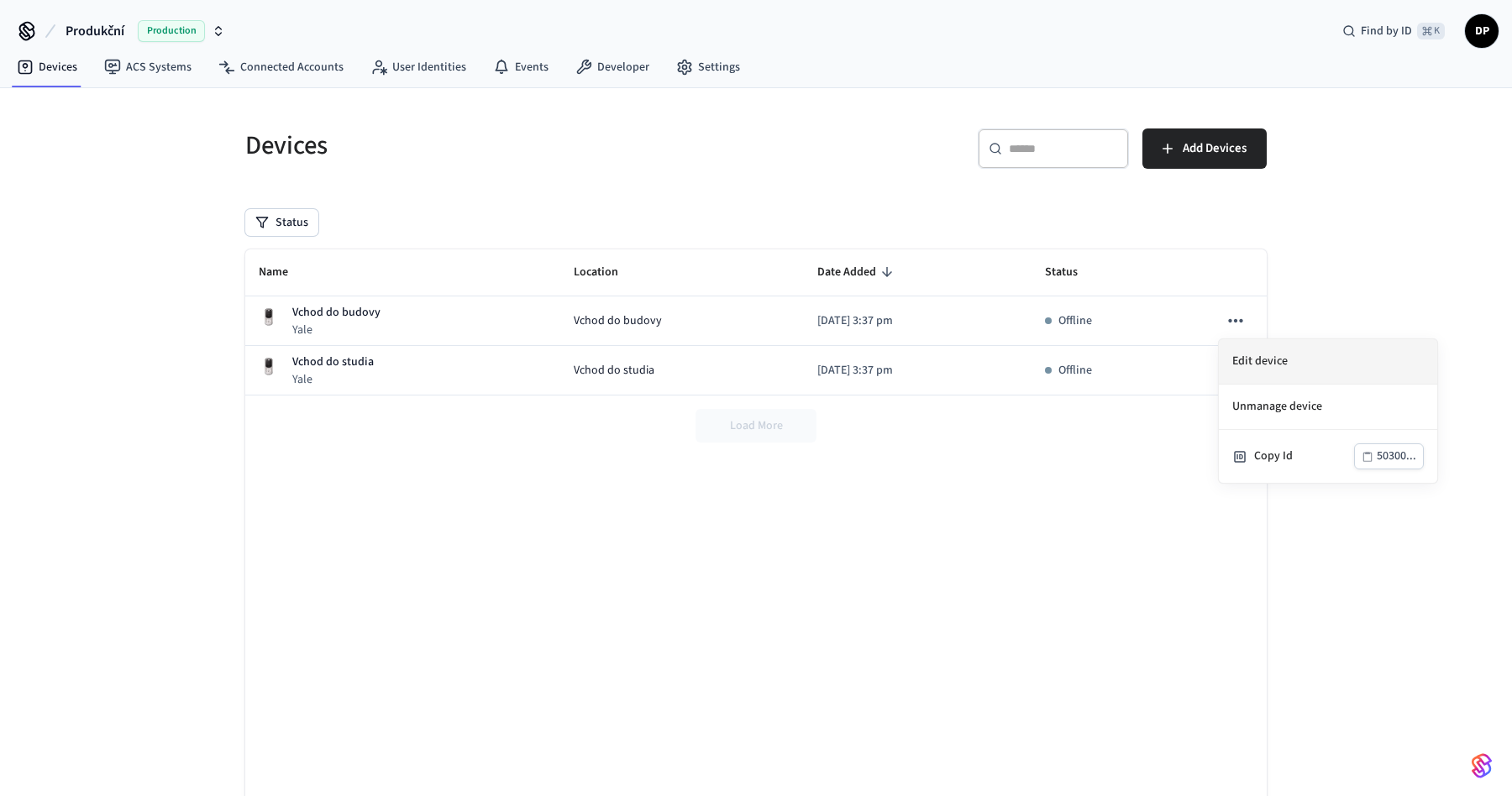
click at [1275, 366] on li "Edit device" at bounding box center [1327, 362] width 219 height 45
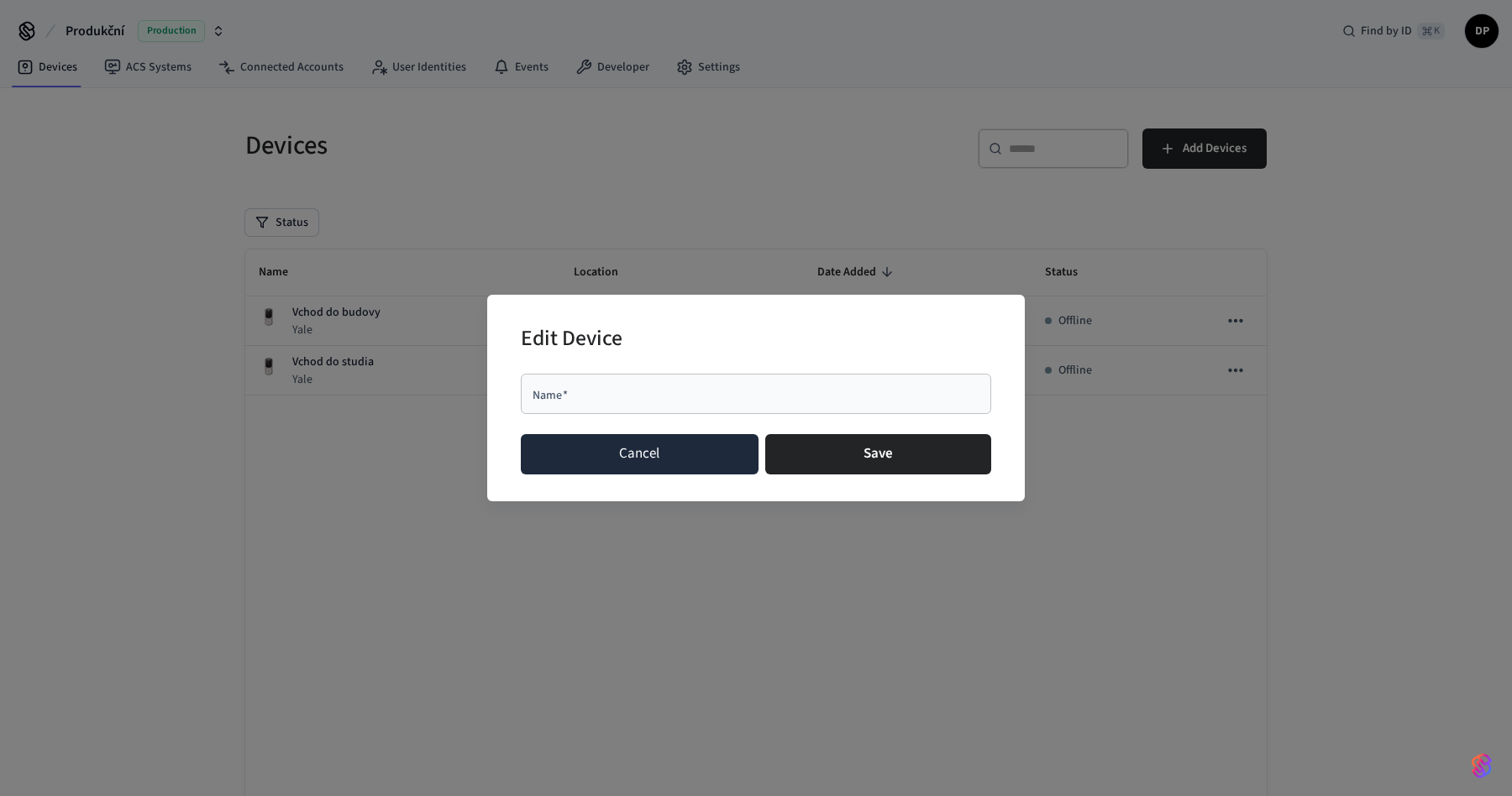
click at [700, 443] on button "Cancel" at bounding box center [640, 454] width 237 height 41
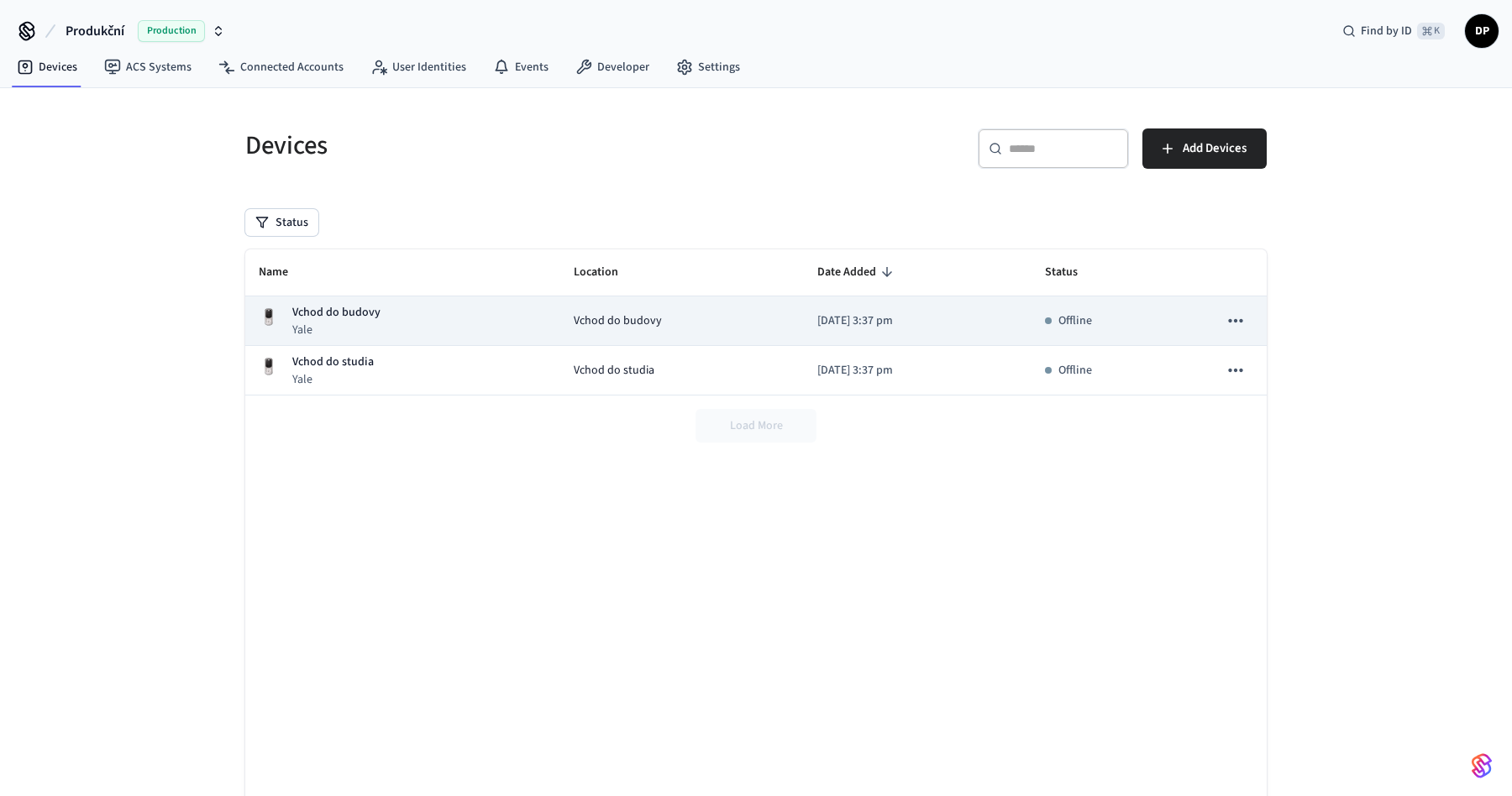
click at [365, 321] on p "Yale" at bounding box center [336, 329] width 88 height 17
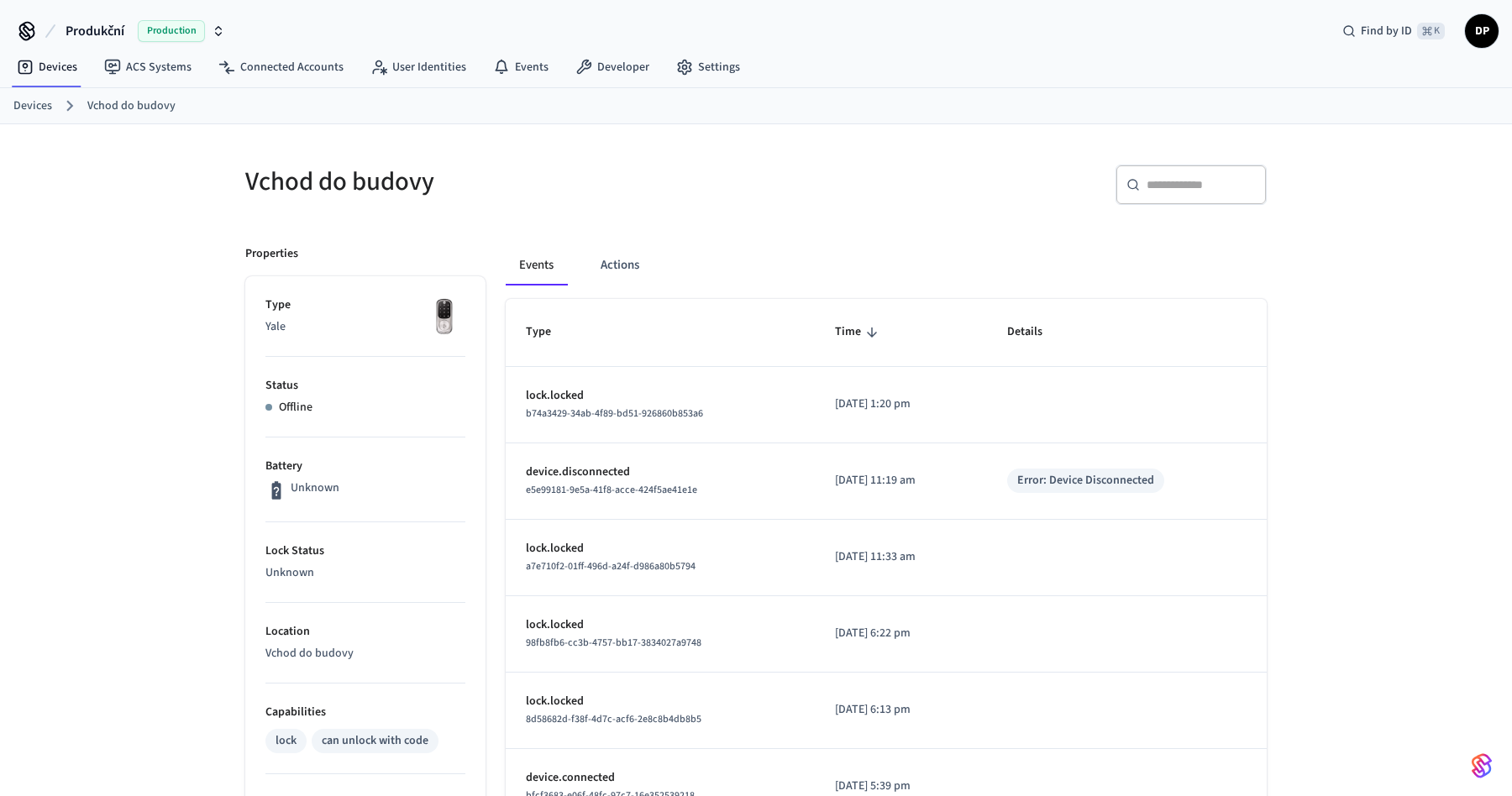
click at [440, 312] on img at bounding box center [444, 317] width 42 height 42
click at [624, 273] on button "Actions" at bounding box center [620, 265] width 65 height 41
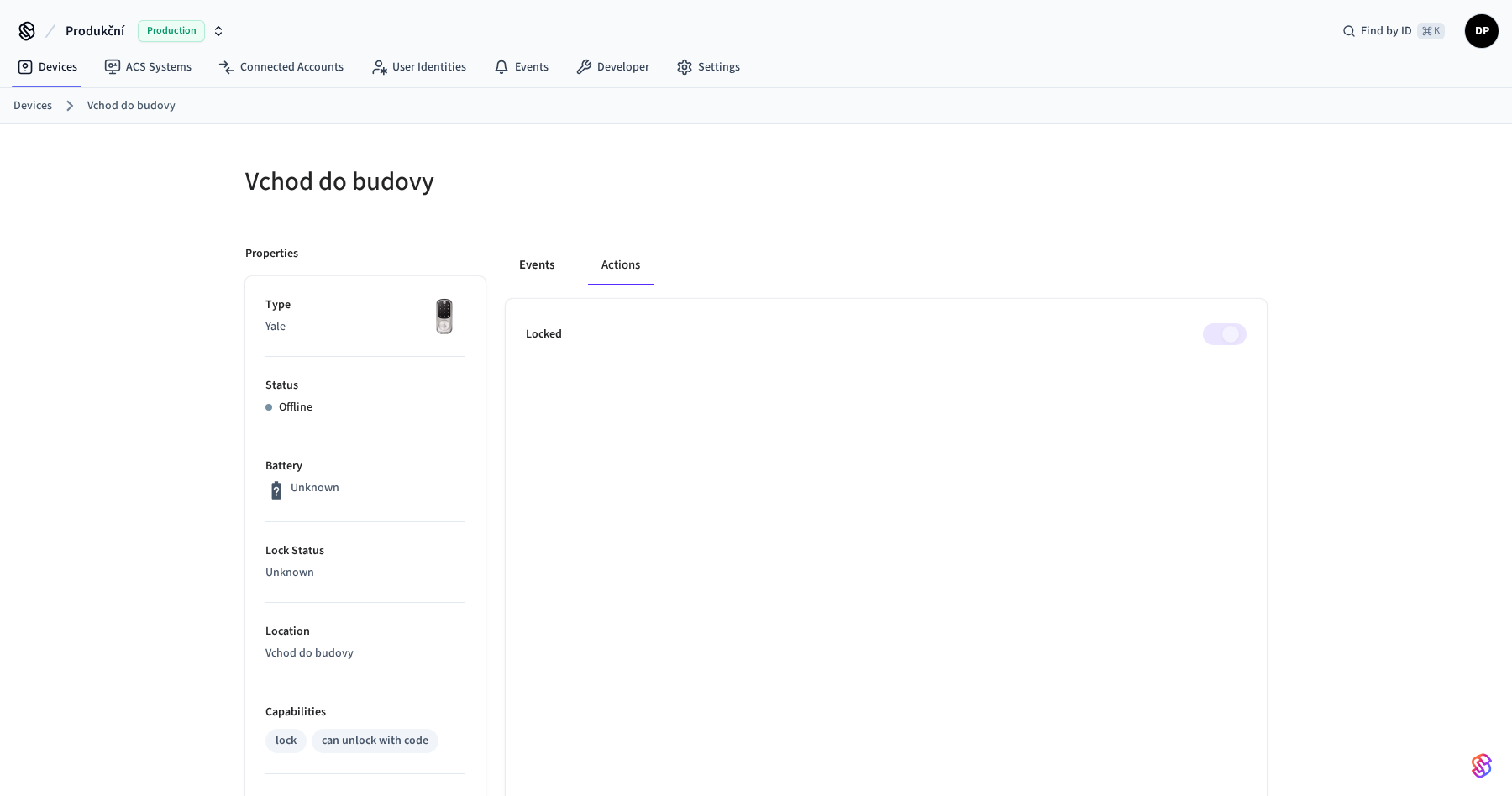
click at [547, 262] on button "Events" at bounding box center [536, 265] width 62 height 41
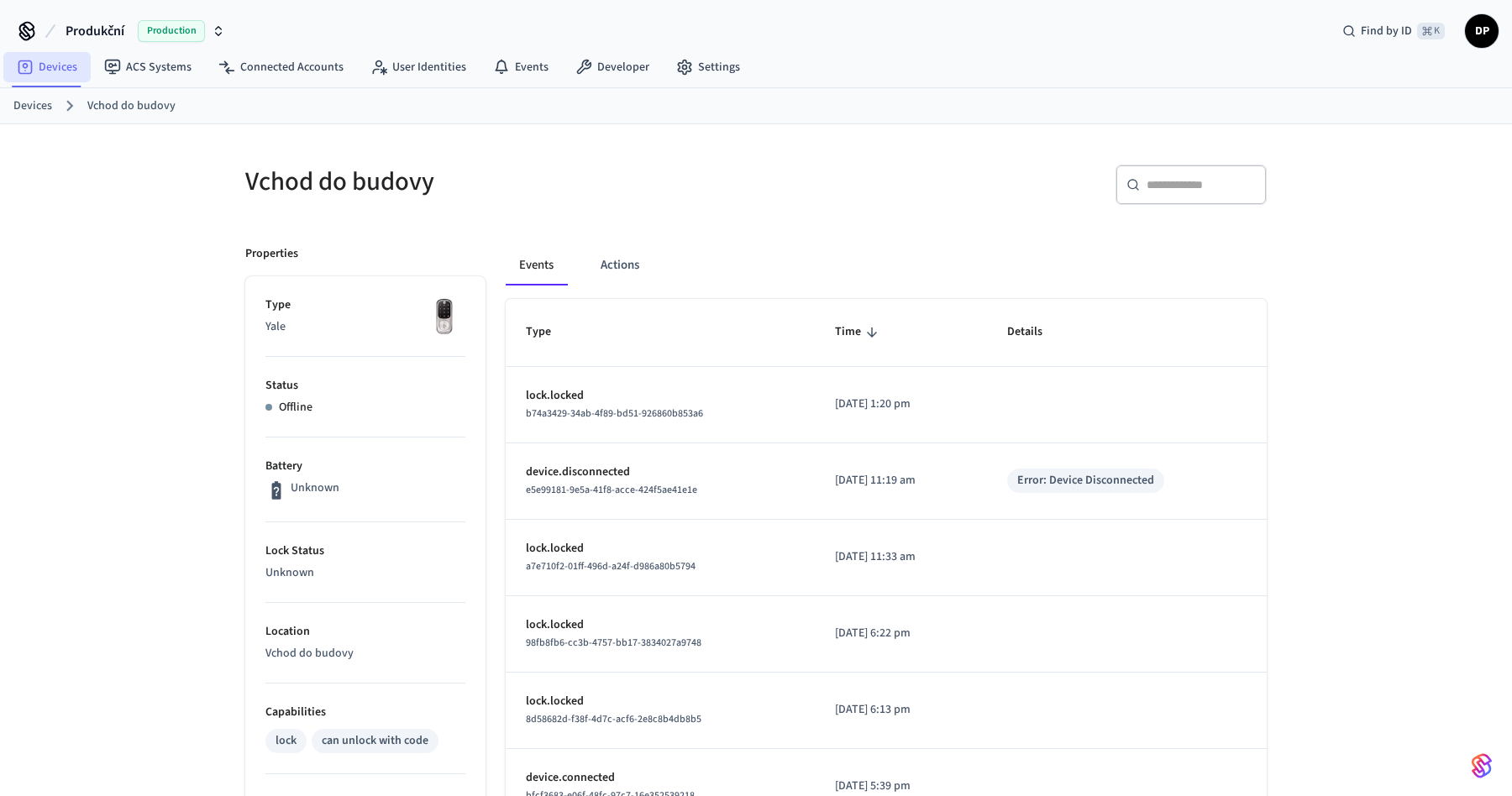
click at [34, 68] on link "Devices" at bounding box center [46, 67] width 87 height 31
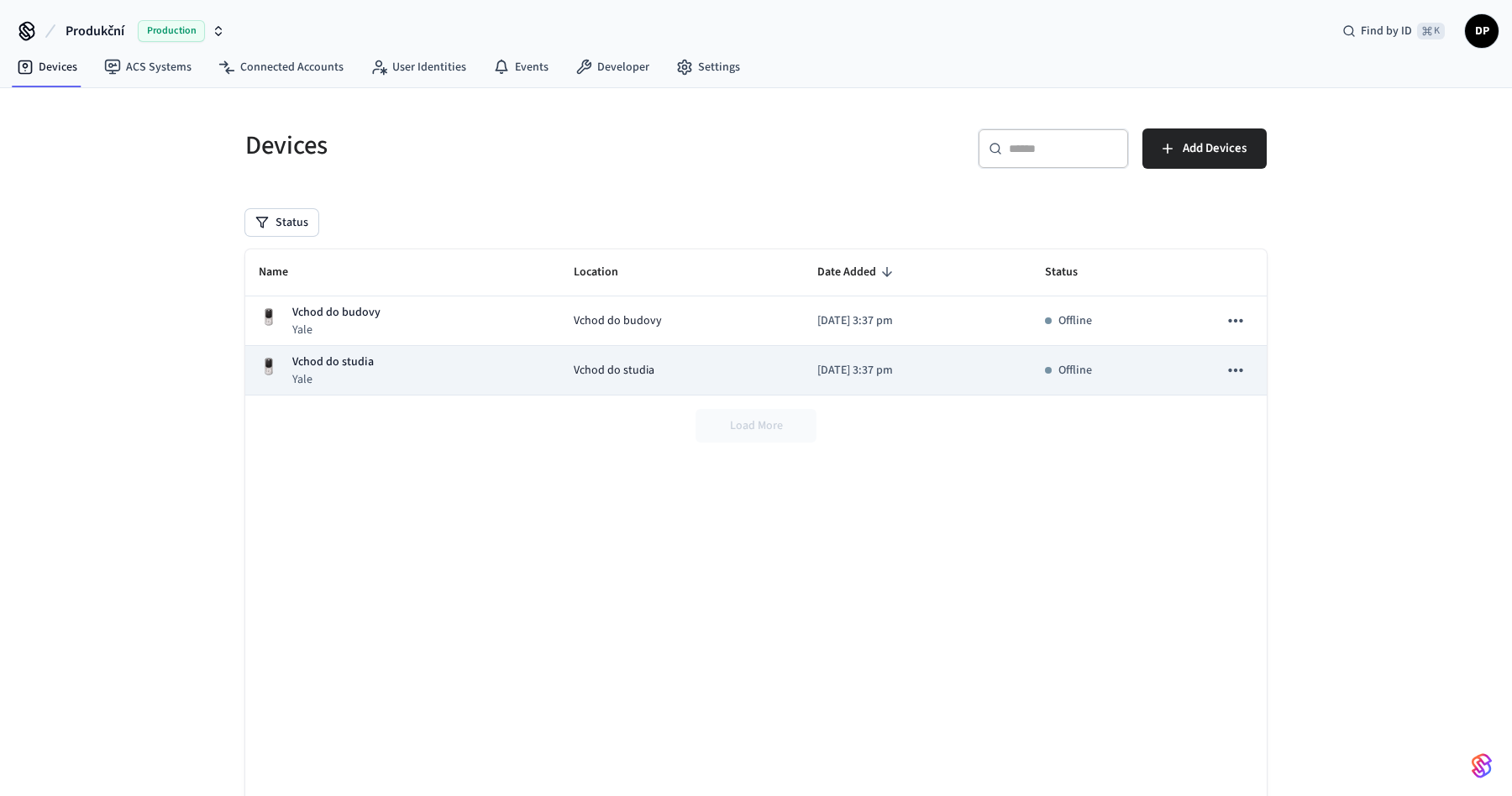
click at [411, 382] on div "Vchod do studia Yale" at bounding box center [402, 371] width 288 height 35
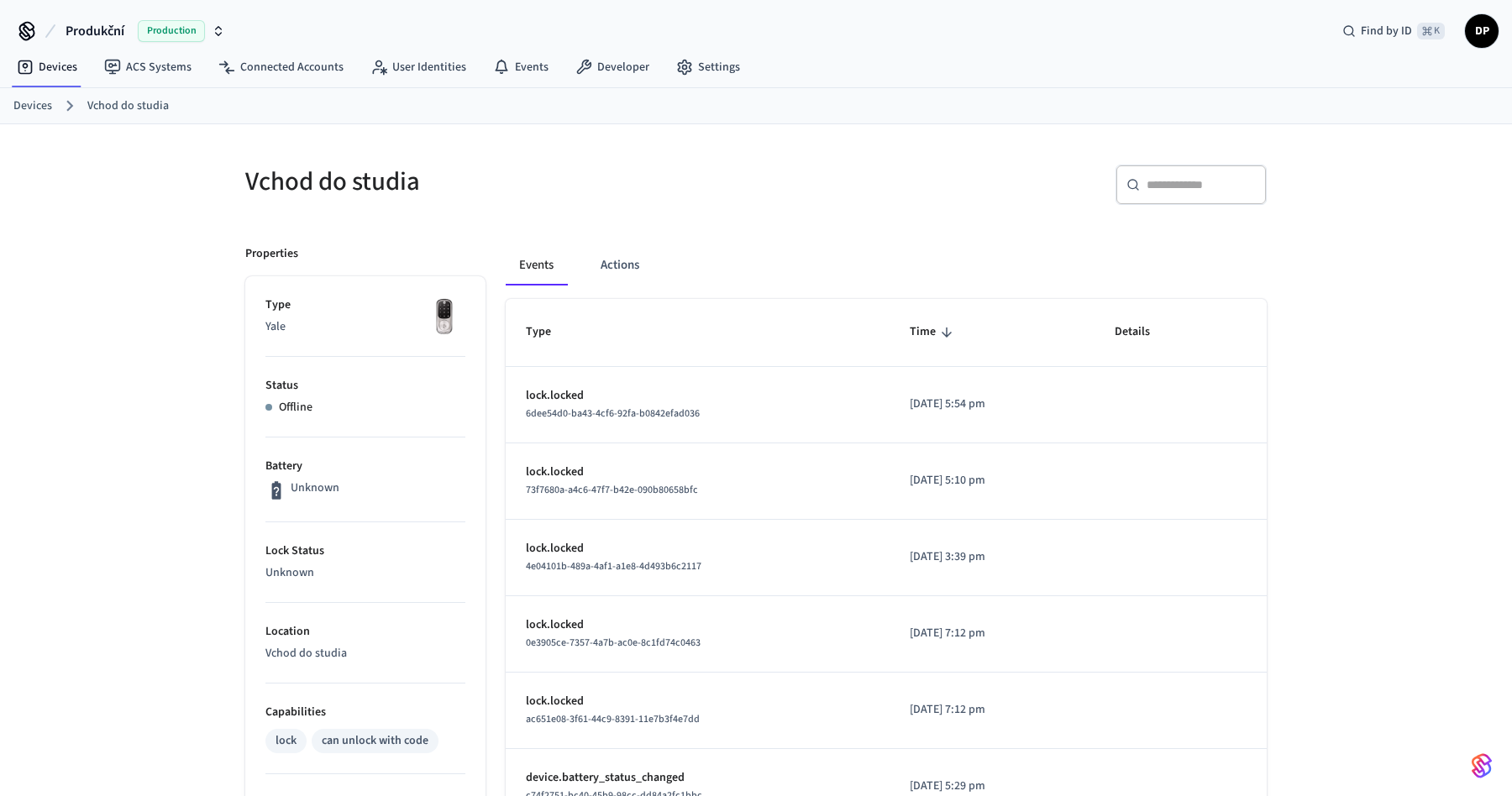
click at [42, 101] on link "Devices" at bounding box center [33, 107] width 39 height 18
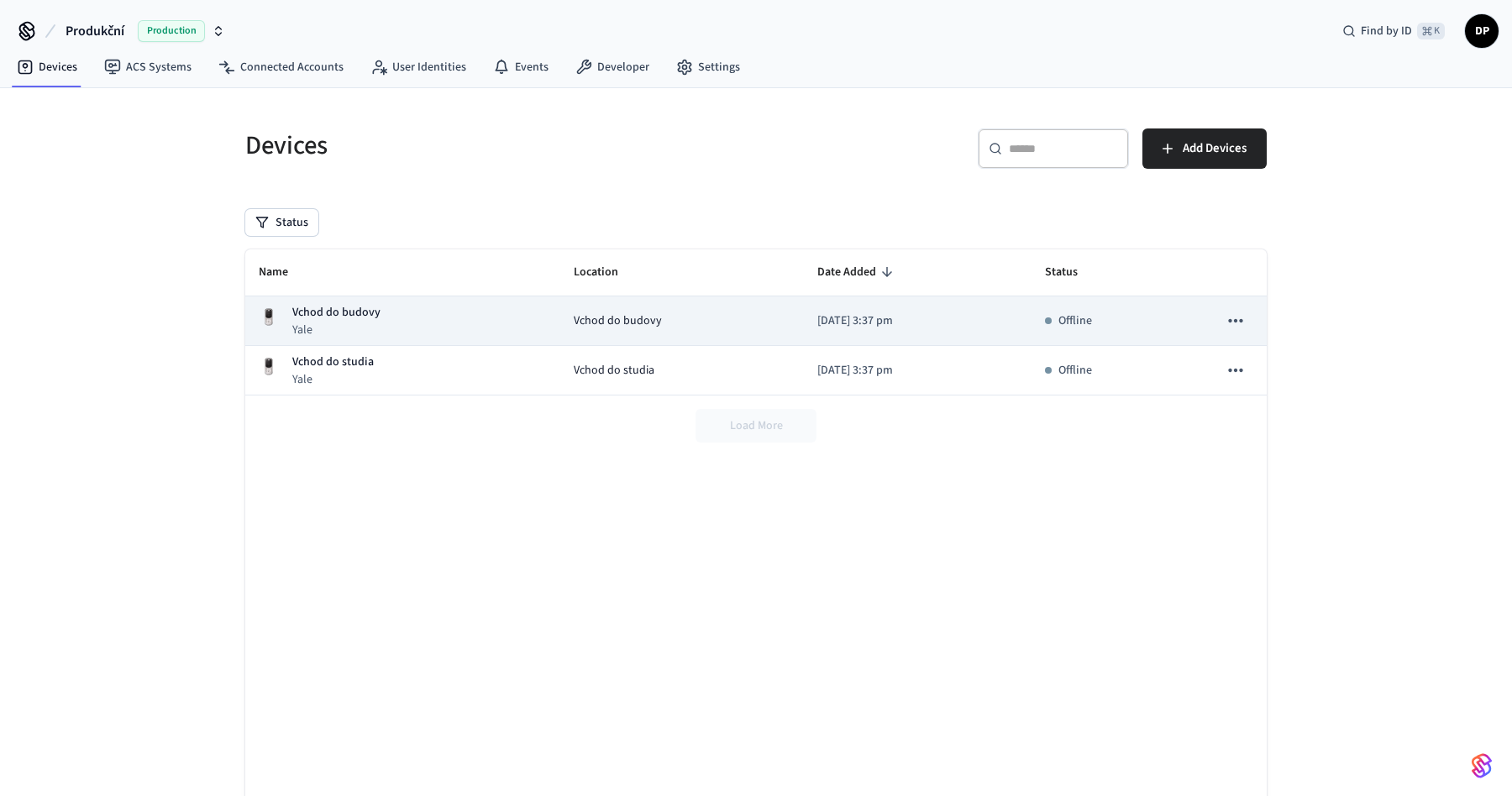
click at [482, 318] on div "Vchod do budovy Yale" at bounding box center [402, 320] width 288 height 35
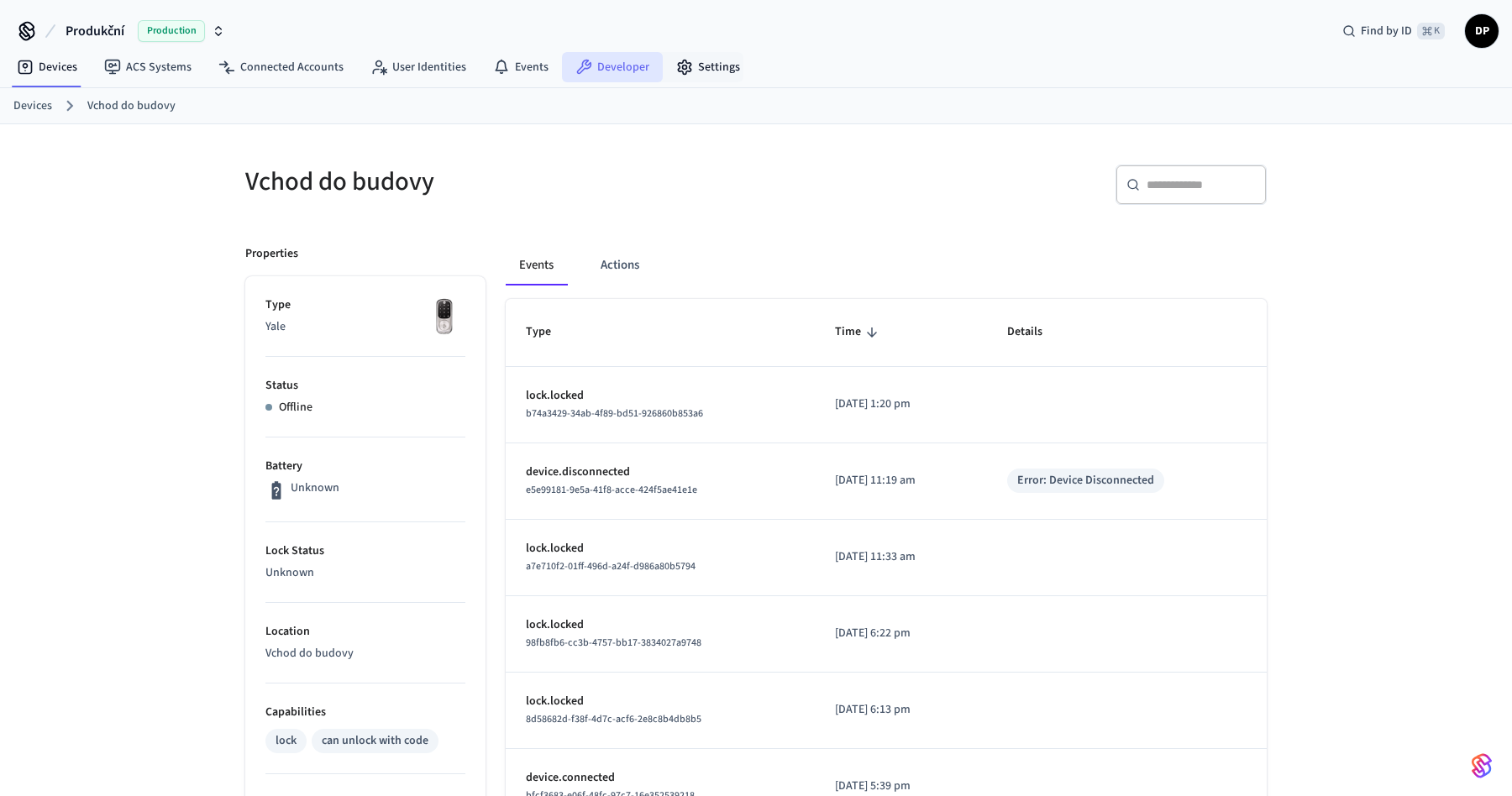
click at [615, 69] on link "Developer" at bounding box center [612, 67] width 101 height 31
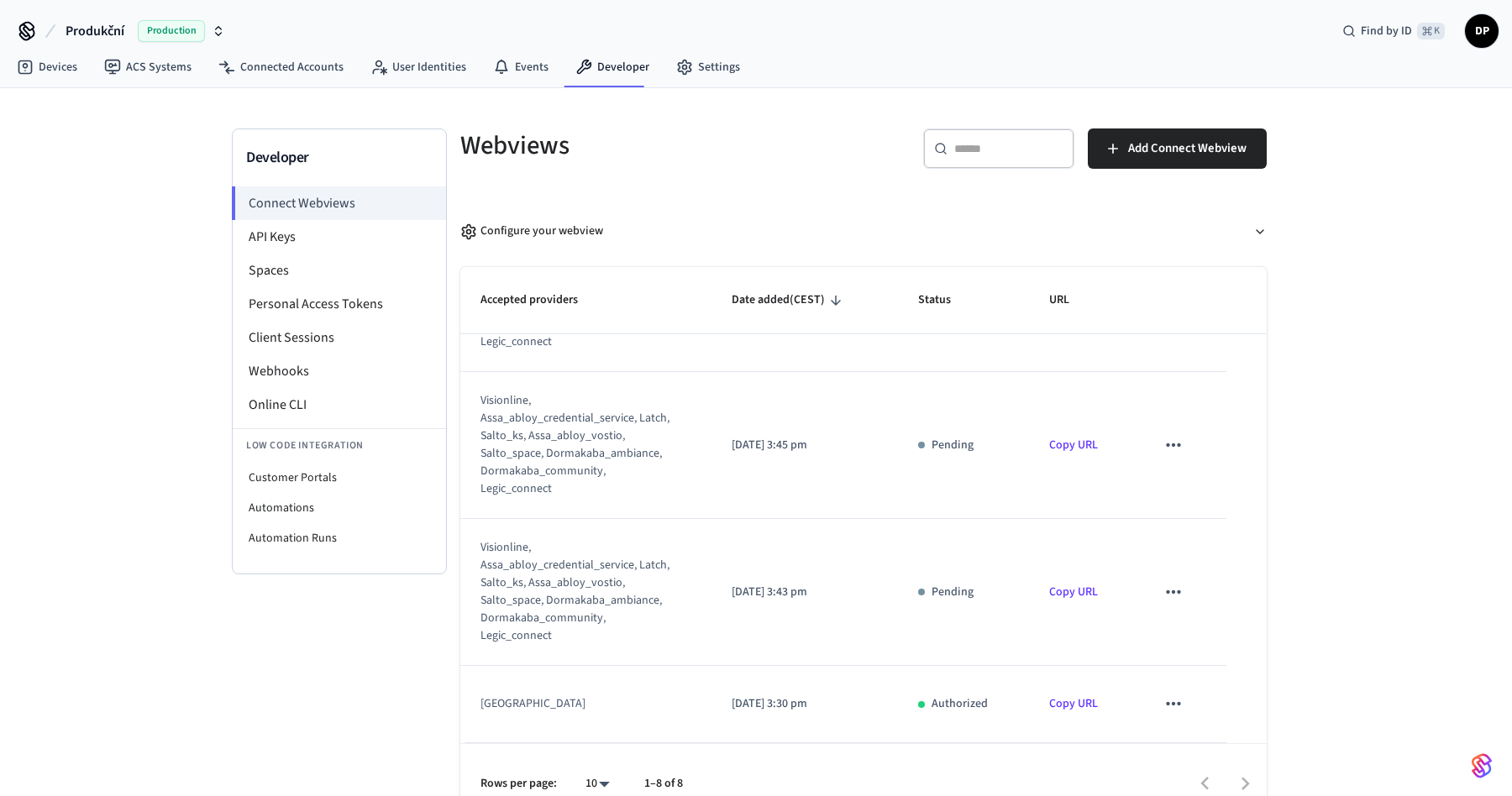
scroll to position [28, 0]
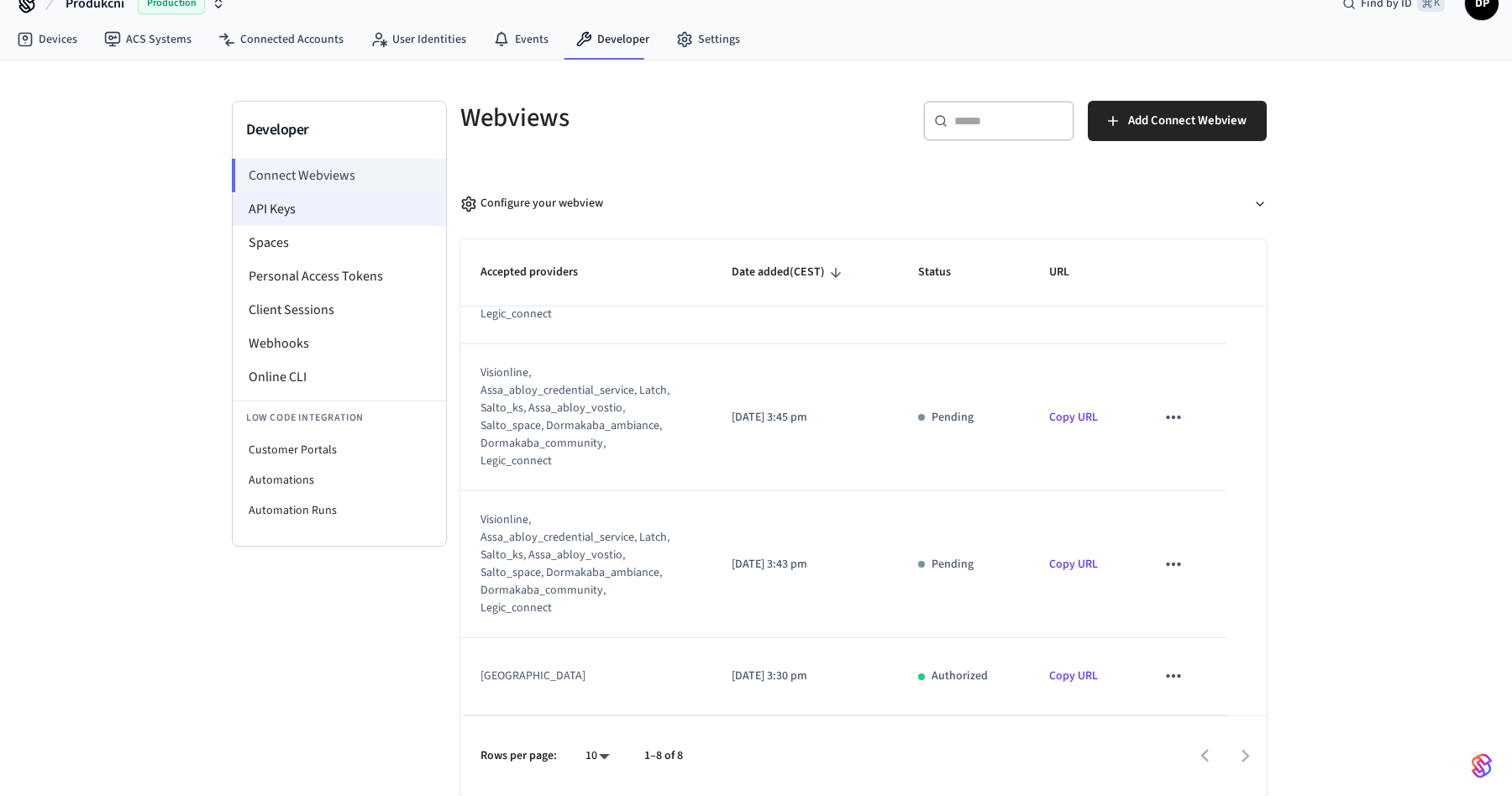
click at [313, 215] on li "API Keys" at bounding box center [339, 209] width 214 height 34
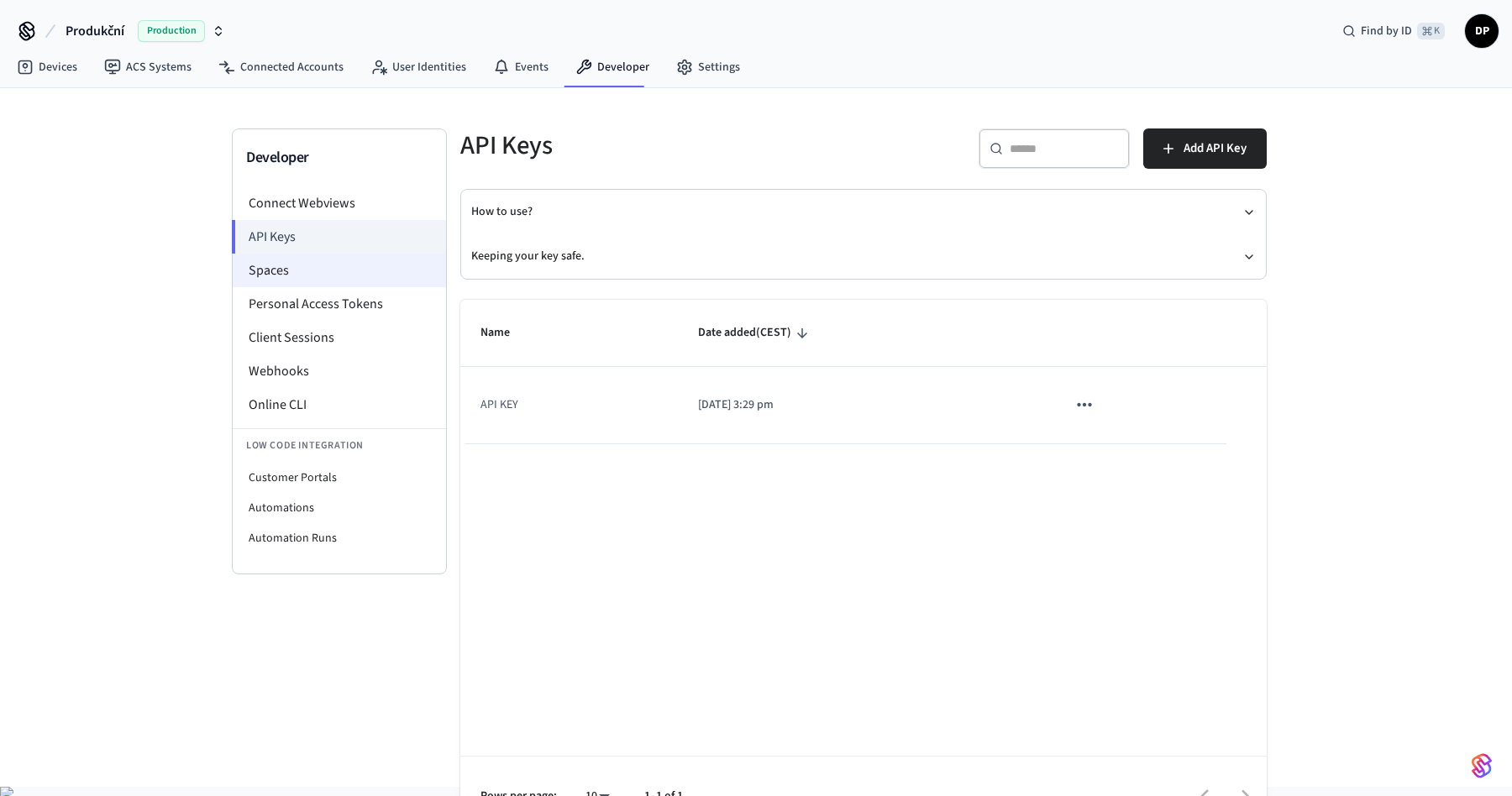
click at [309, 267] on li "Spaces" at bounding box center [339, 270] width 214 height 34
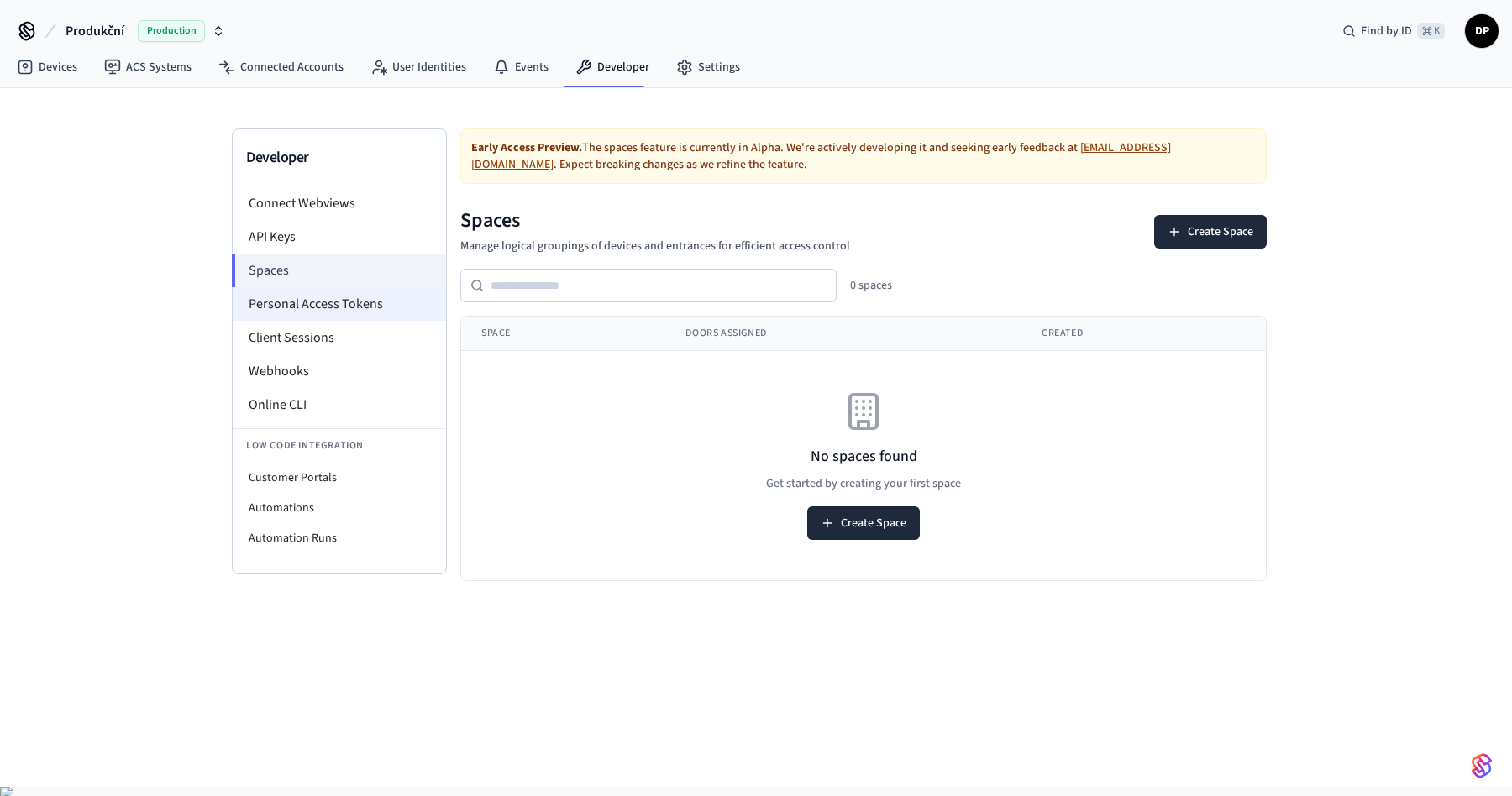
click at [307, 308] on li "Personal Access Tokens" at bounding box center [339, 304] width 214 height 34
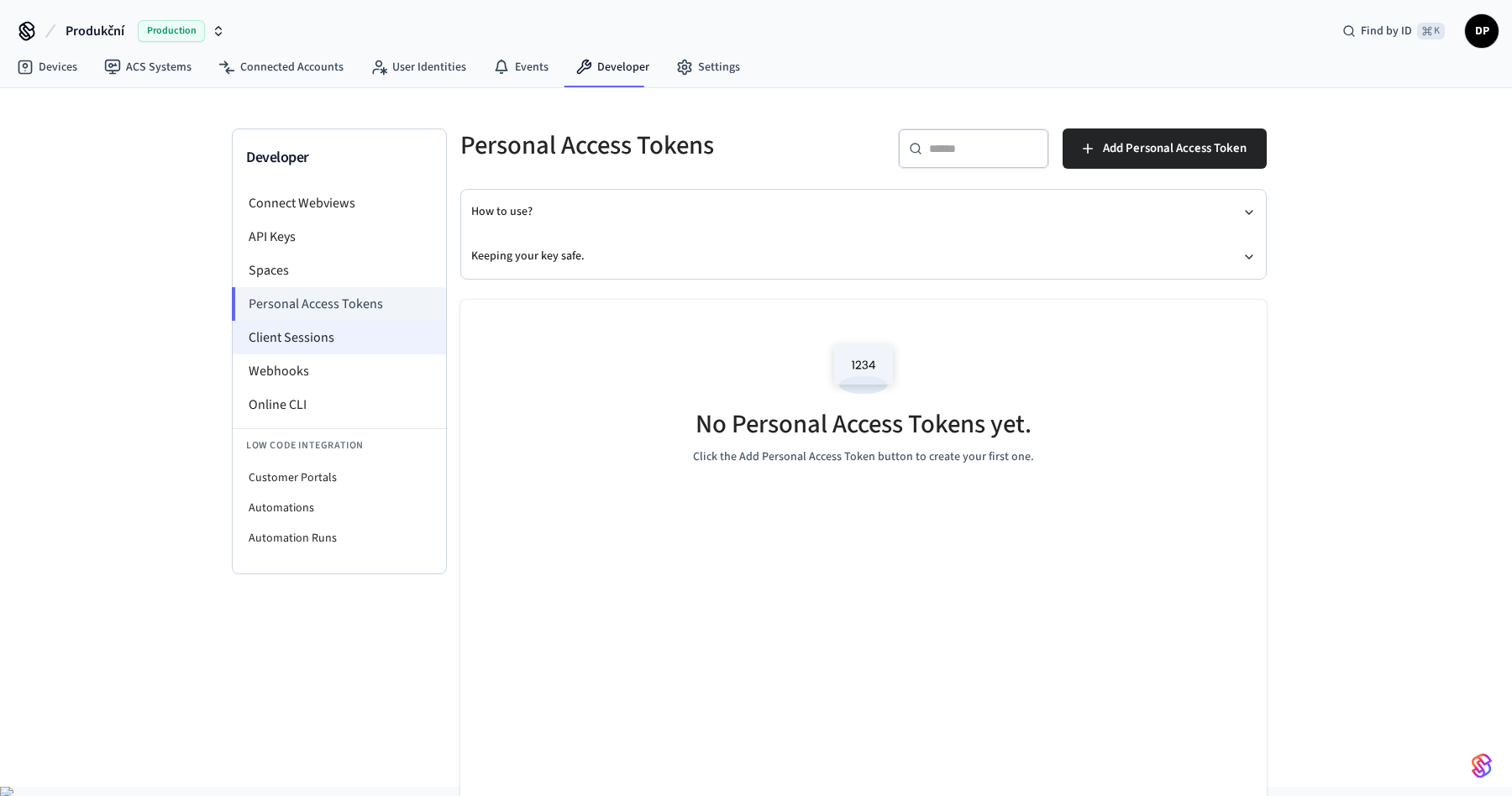
click at [305, 336] on li "Client Sessions" at bounding box center [339, 337] width 214 height 34
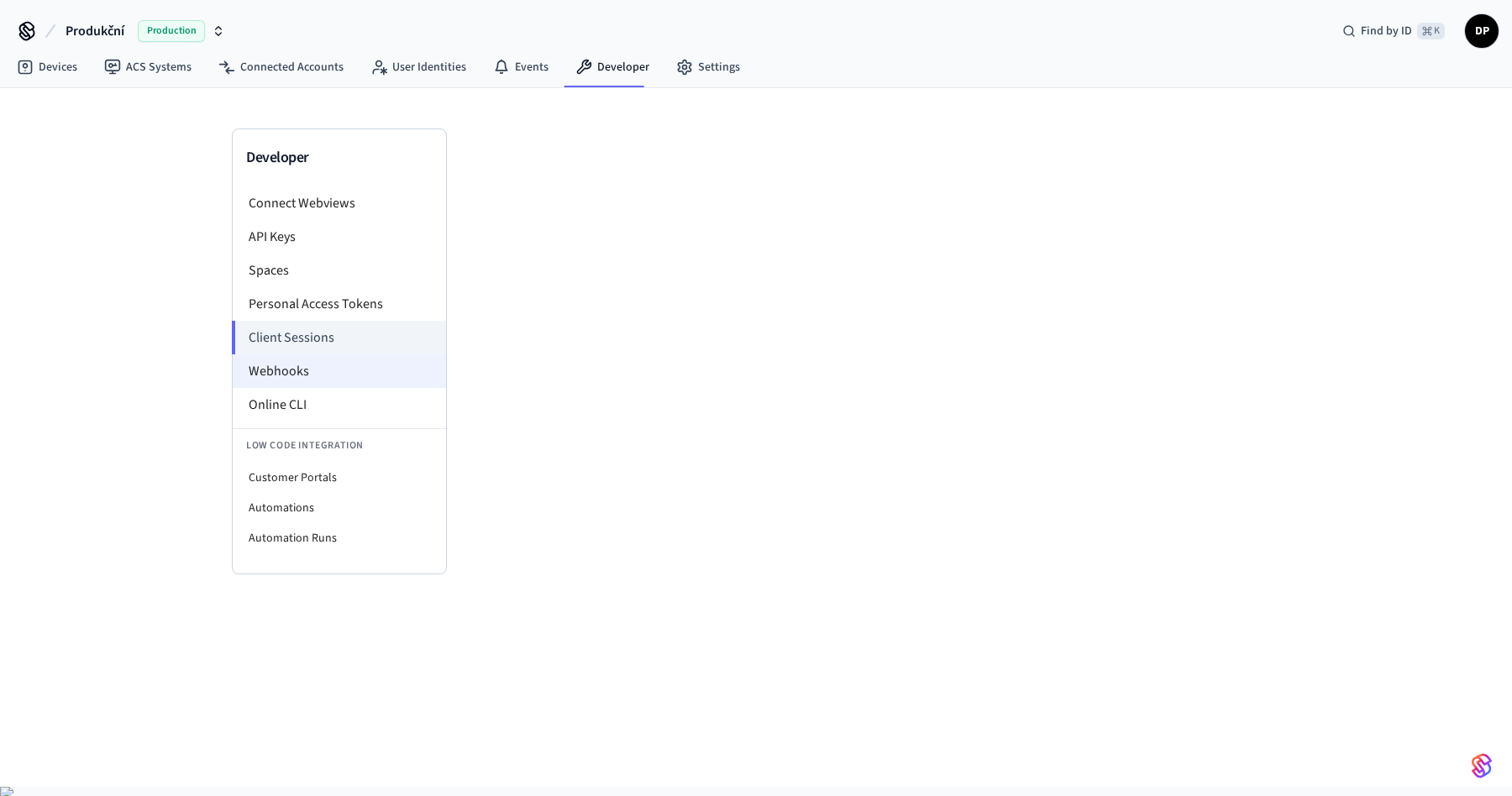
click at [310, 373] on li "Webhooks" at bounding box center [339, 371] width 214 height 34
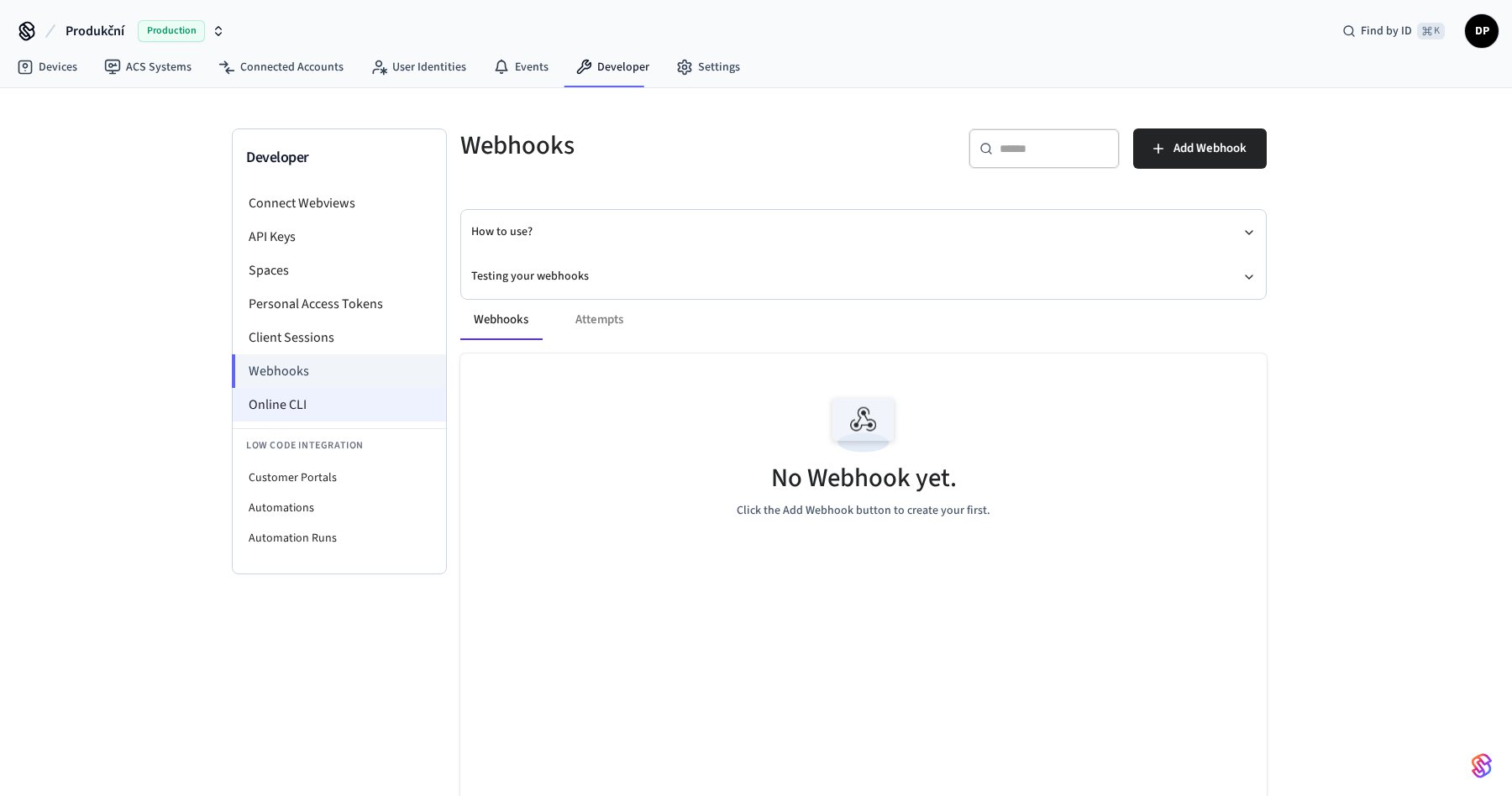
click at [314, 396] on li "Online CLI" at bounding box center [339, 404] width 214 height 34
click at [337, 343] on li "Client Sessions" at bounding box center [339, 337] width 214 height 34
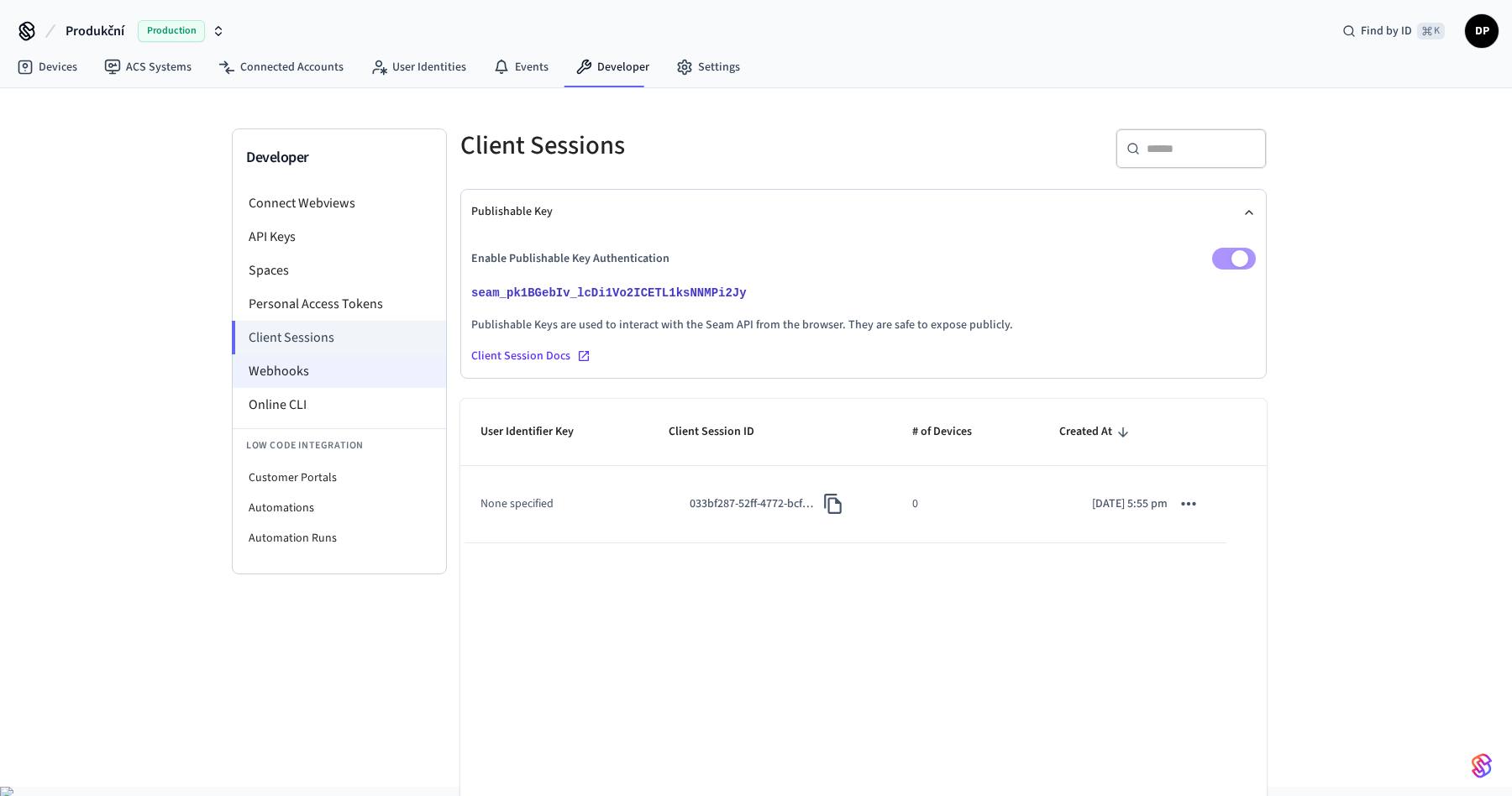
click at [295, 368] on li "Webhooks" at bounding box center [339, 371] width 214 height 34
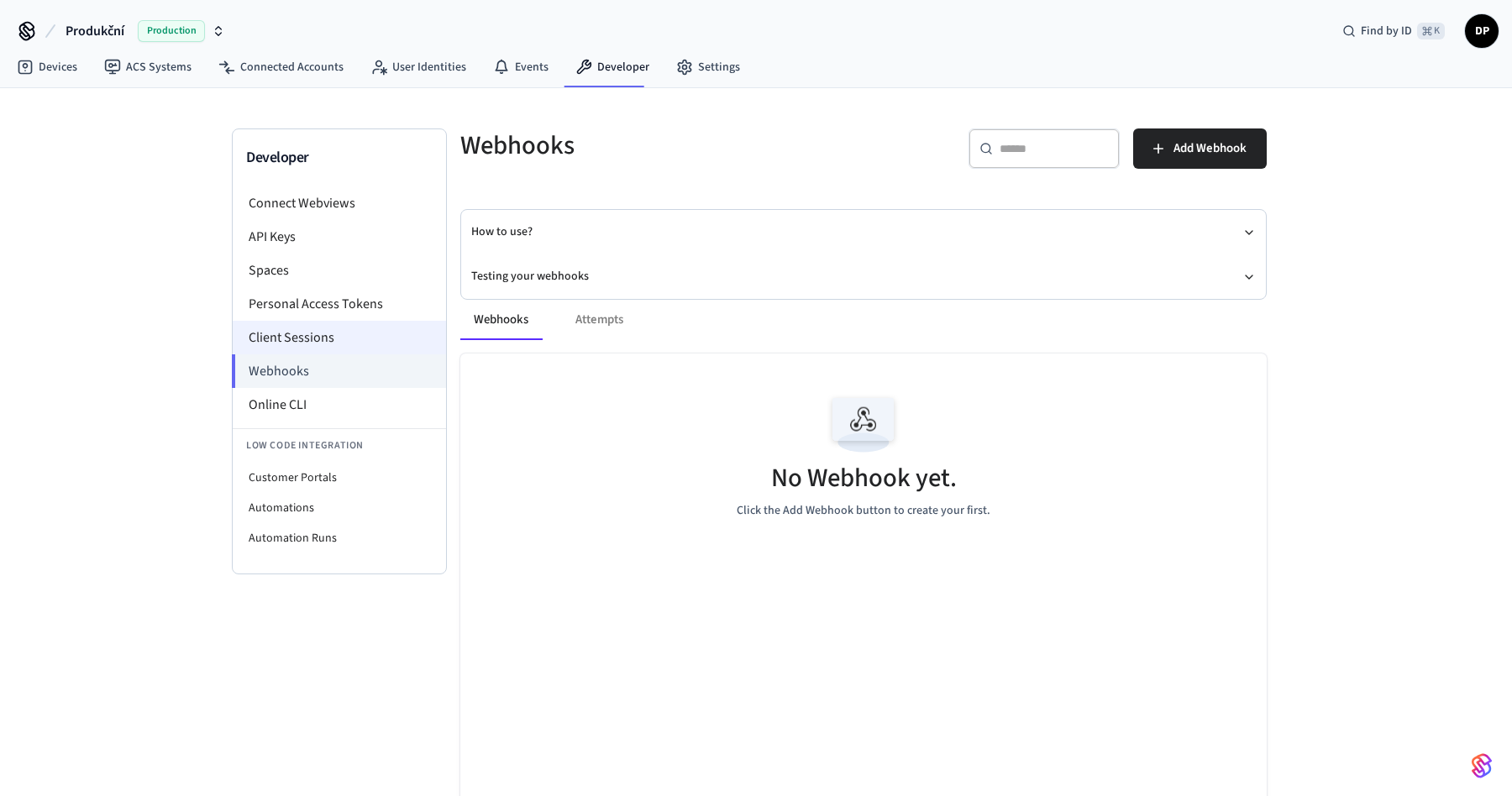
click at [325, 330] on li "Client Sessions" at bounding box center [339, 337] width 214 height 34
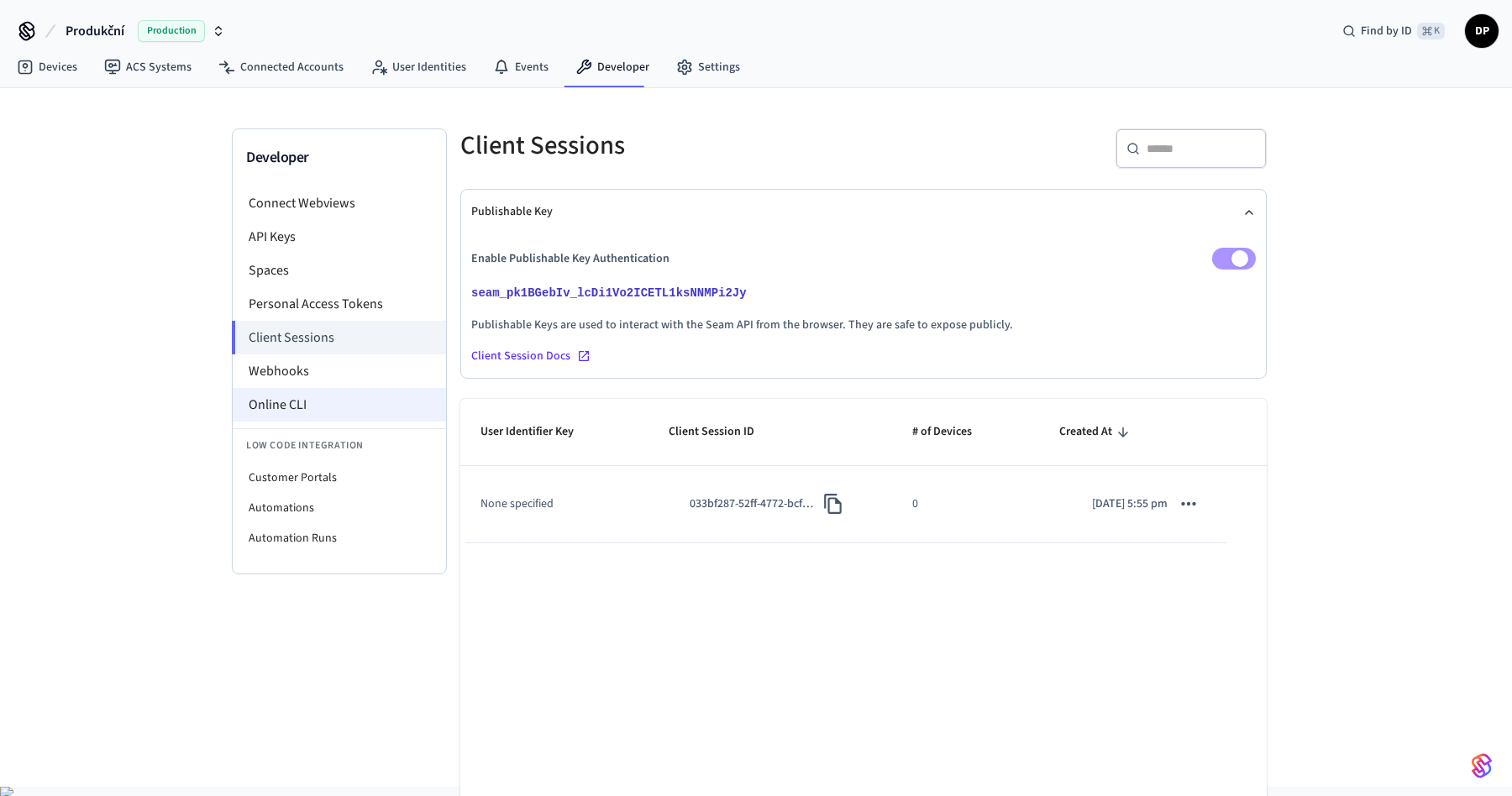
click at [306, 398] on li "Online CLI" at bounding box center [339, 404] width 214 height 34
click at [68, 64] on link "Devices" at bounding box center [46, 67] width 87 height 31
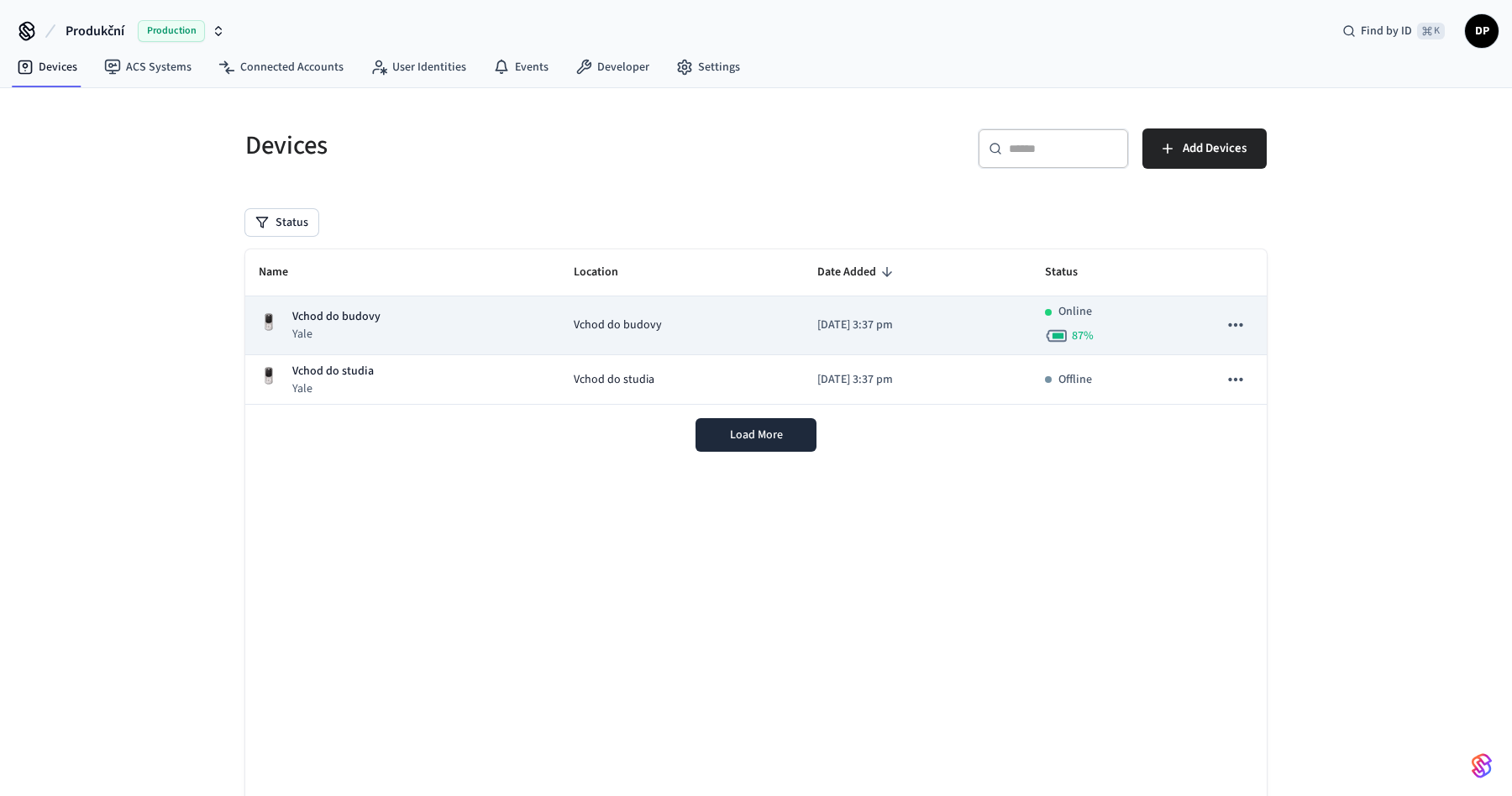
click at [644, 342] on td "Vchod do budovy" at bounding box center [681, 325] width 243 height 58
click at [581, 331] on span "Vchod do budovy" at bounding box center [617, 325] width 88 height 18
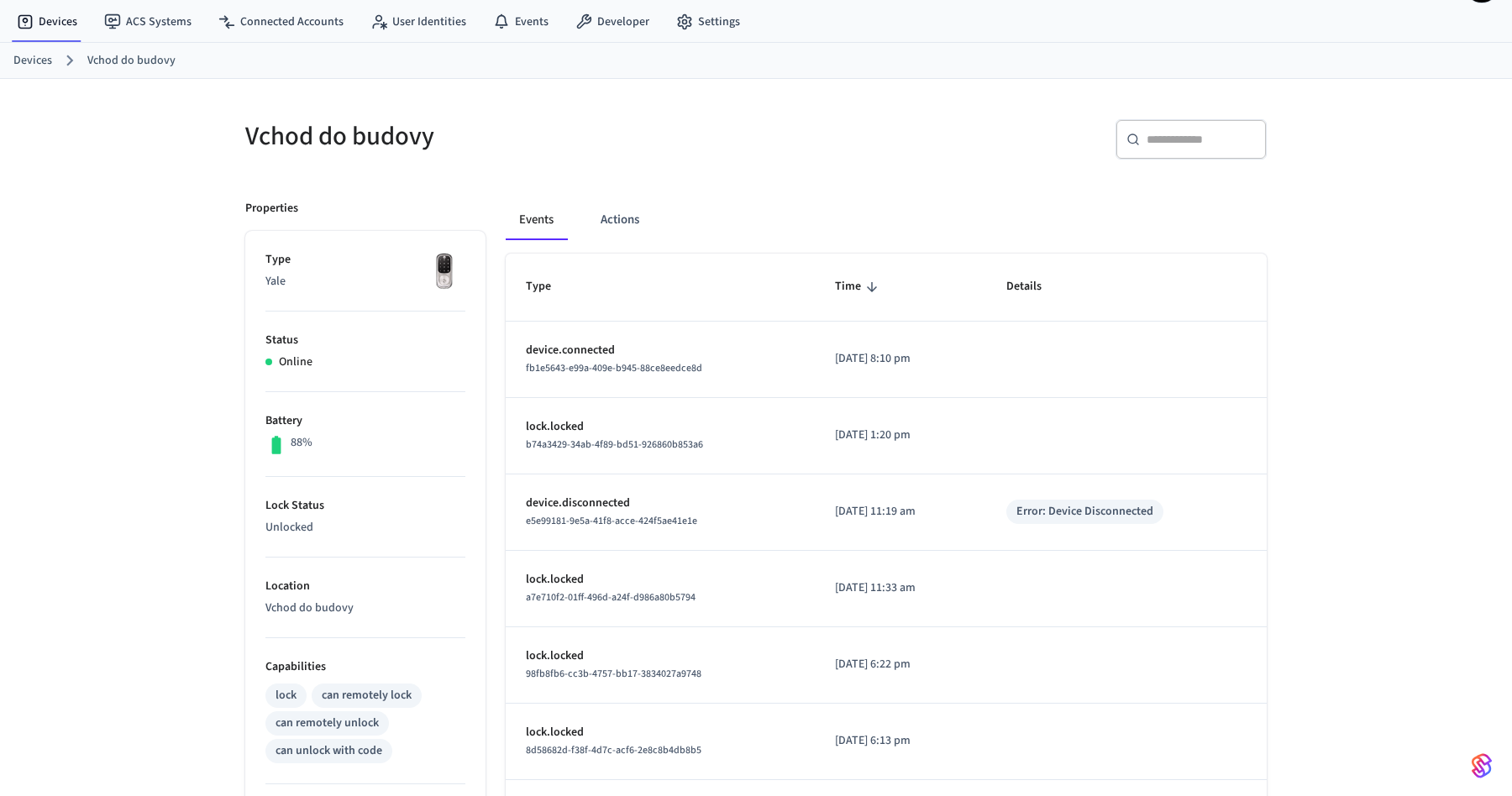
scroll to position [47, 0]
